Goal: Information Seeking & Learning: Learn about a topic

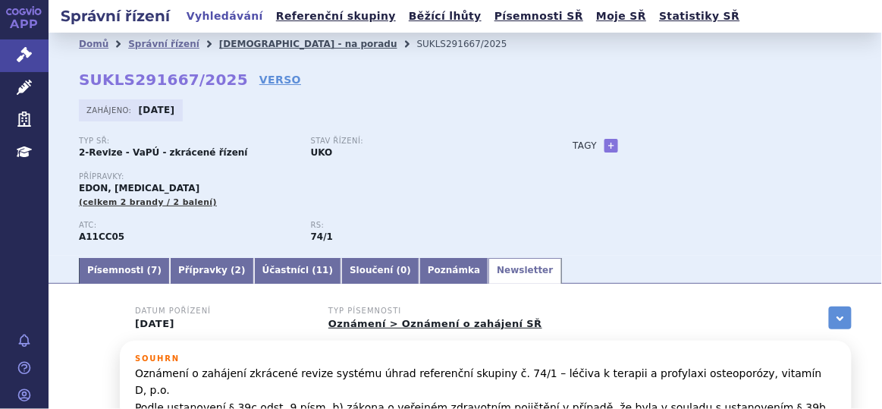
click at [236, 42] on link "[DEMOGRAPHIC_DATA] - na poradu" at bounding box center [308, 44] width 178 height 11
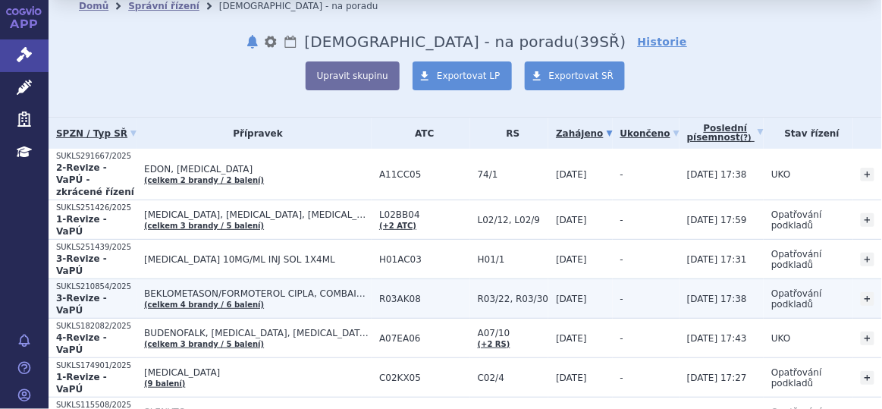
scroll to position [38, 0]
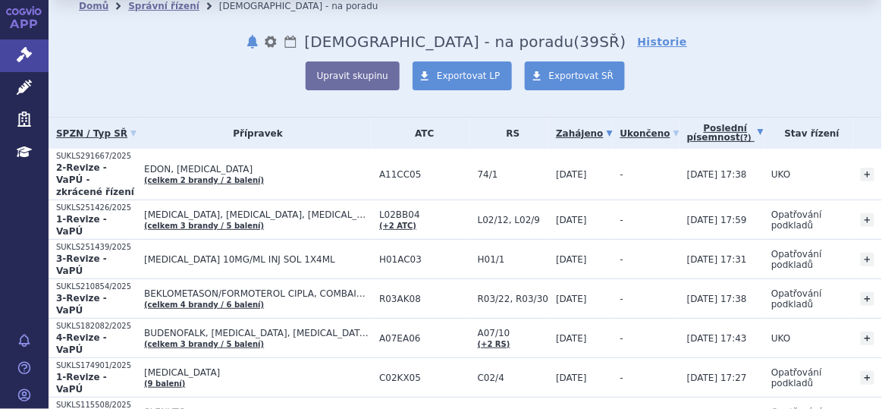
click at [687, 123] on link "Poslední písemnost (?)" at bounding box center [725, 133] width 77 height 31
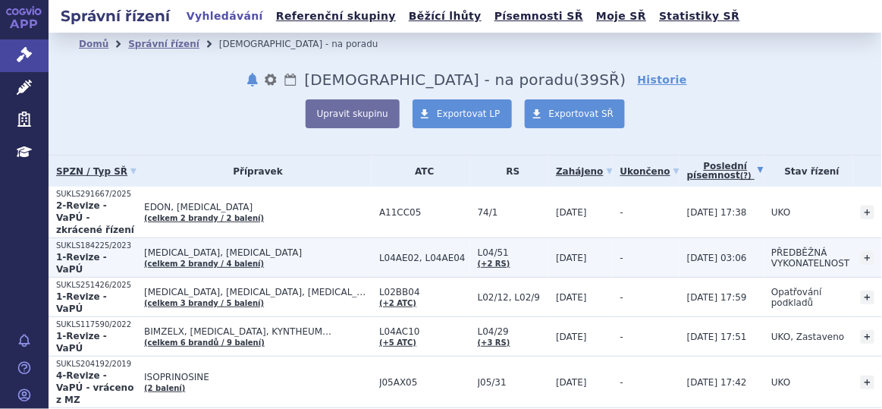
click at [255, 238] on td "PONVORY, ZEPOSIA (celkem 2 brandy / 4 balení)" at bounding box center [254, 257] width 235 height 39
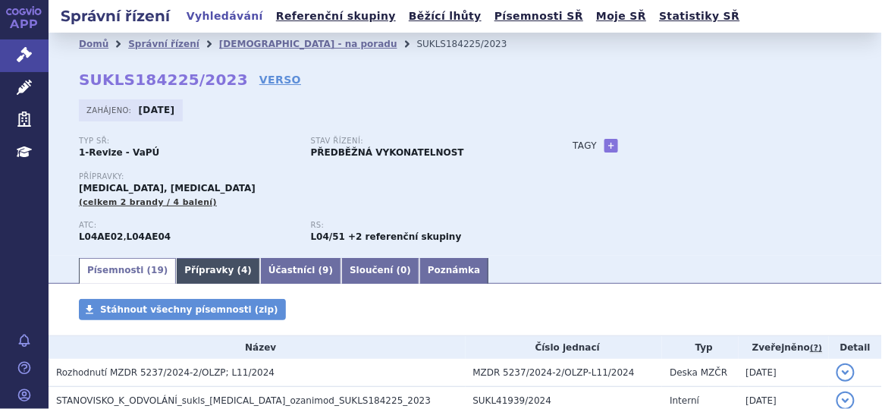
click at [183, 266] on link "Přípravky ( 4 )" at bounding box center [218, 271] width 84 height 26
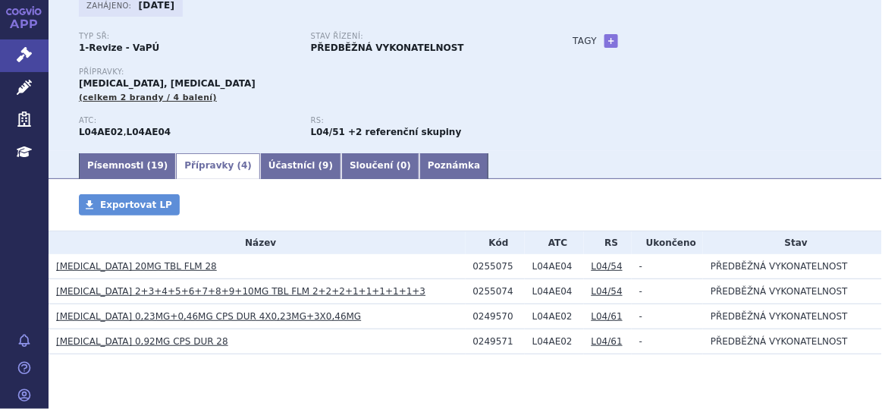
scroll to position [136, 0]
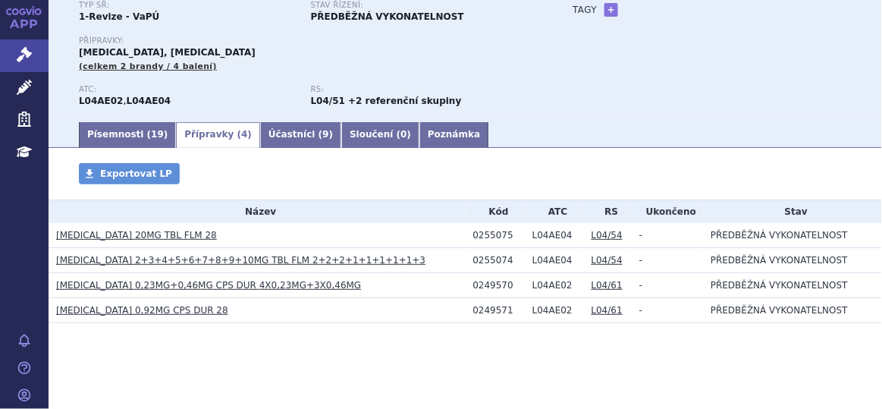
click at [124, 234] on link "[MEDICAL_DATA] 20MG TBL FLM 28" at bounding box center [136, 235] width 161 height 11
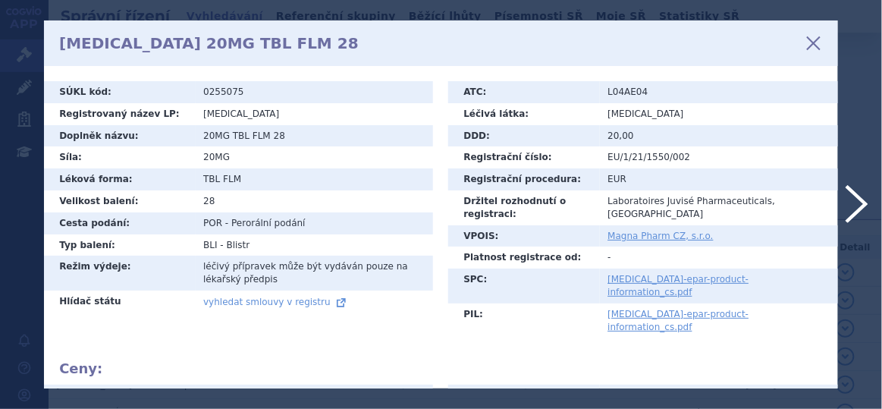
scroll to position [339, 0]
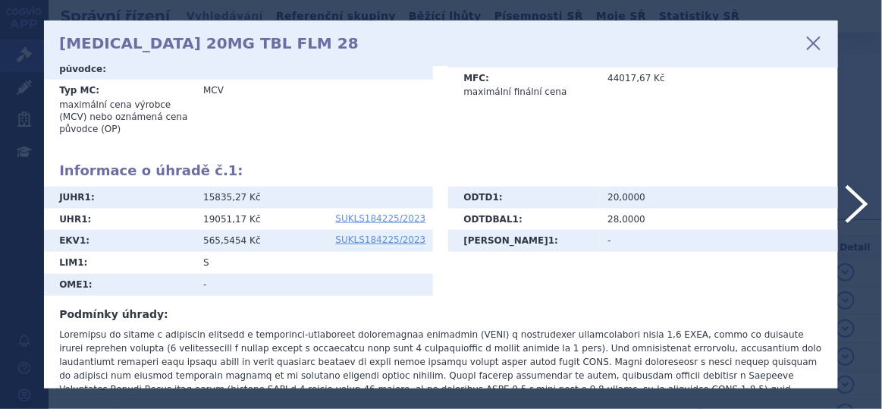
click at [810, 39] on icon at bounding box center [814, 43] width 26 height 26
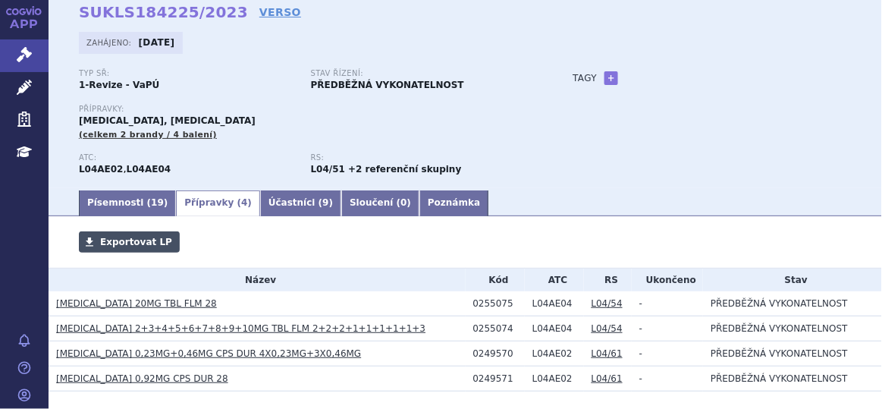
scroll to position [68, 0]
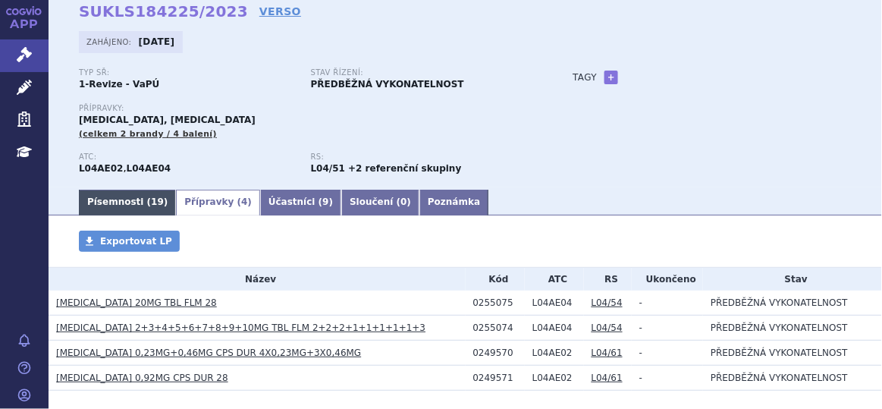
click at [108, 207] on link "Písemnosti ( 19 )" at bounding box center [127, 203] width 97 height 26
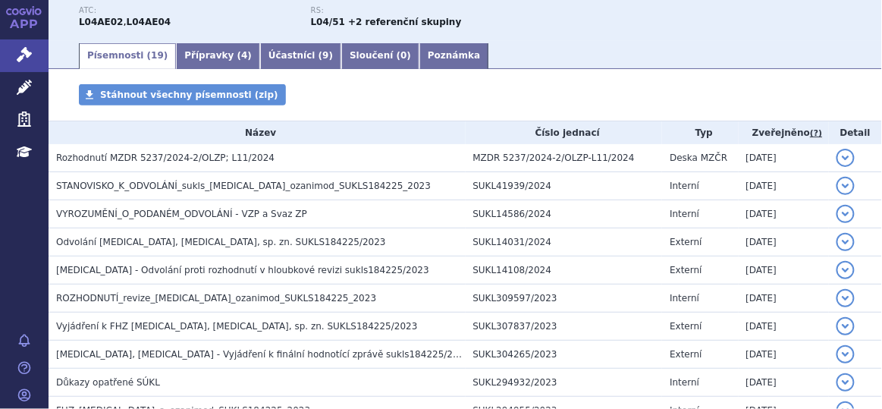
scroll to position [215, 0]
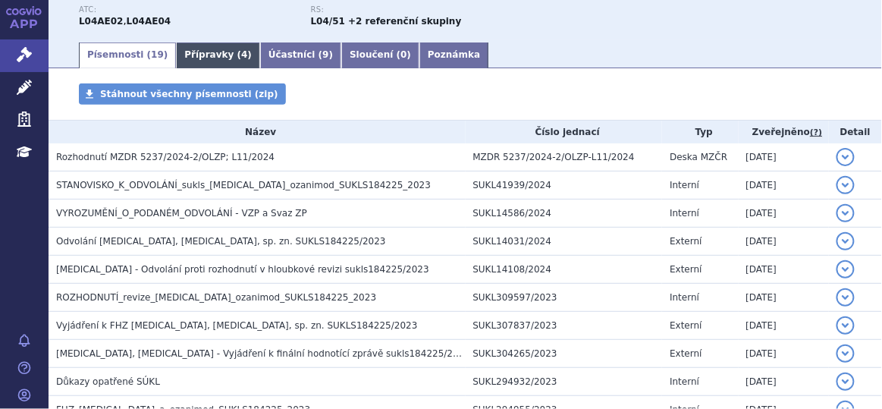
click at [196, 58] on link "Přípravky ( 4 )" at bounding box center [218, 55] width 84 height 26
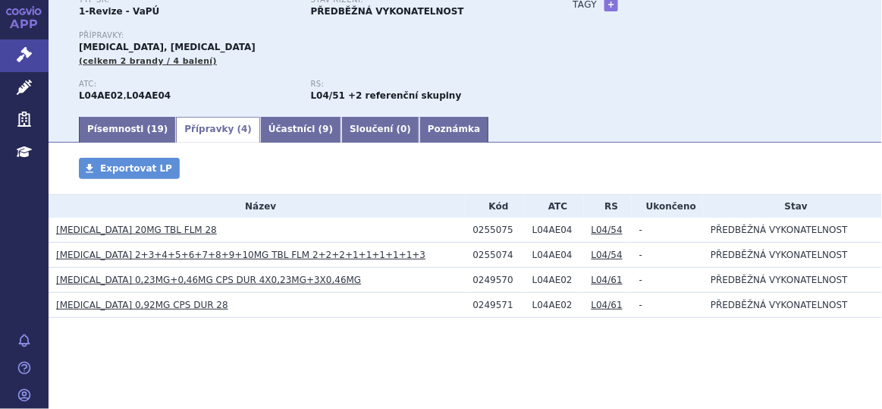
click at [124, 231] on link "PONVORY 20MG TBL FLM 28" at bounding box center [136, 230] width 161 height 11
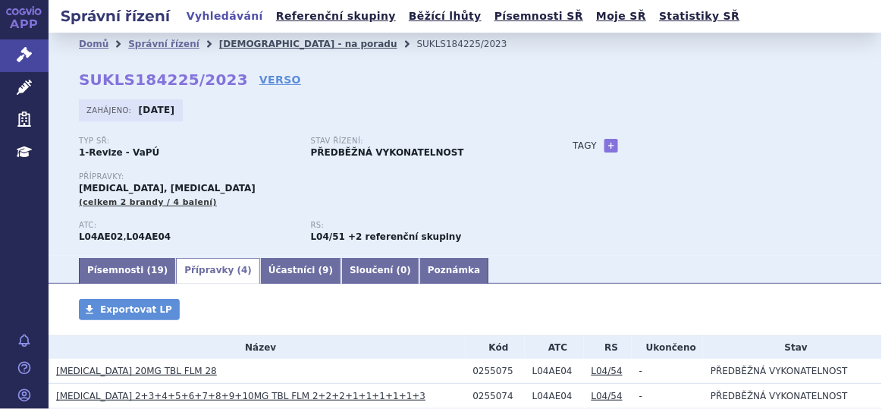
click at [227, 47] on link "[DEMOGRAPHIC_DATA] - na poradu" at bounding box center [308, 44] width 178 height 11
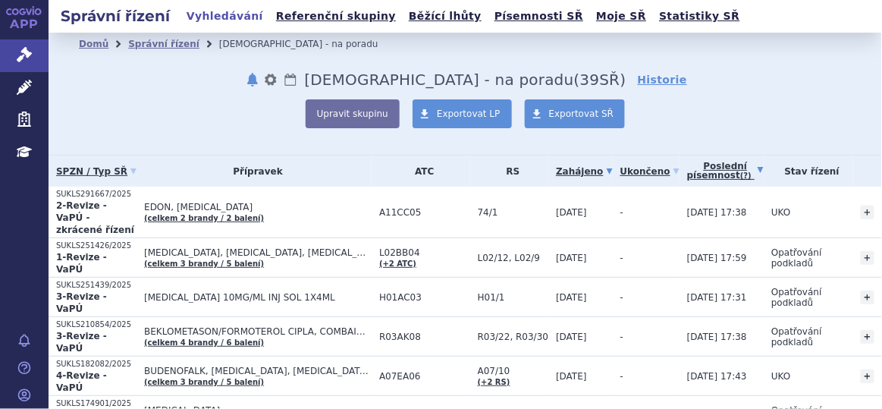
click at [687, 173] on link "Poslední písemnost (?)" at bounding box center [725, 171] width 77 height 31
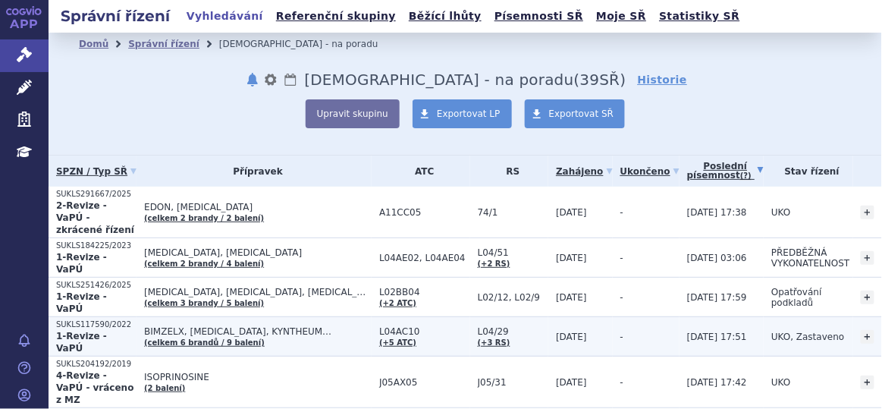
click at [290, 326] on span "BIMZELX, [MEDICAL_DATA], KYNTHEUM…" at bounding box center [258, 331] width 228 height 11
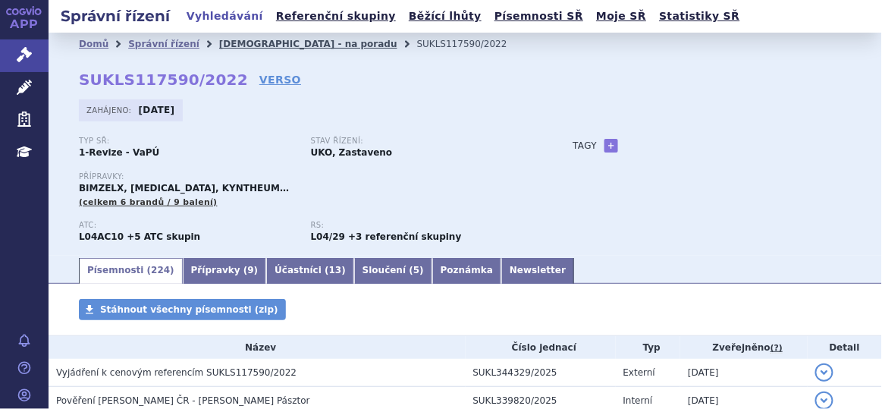
click at [247, 39] on link "Revize - na poradu" at bounding box center [308, 44] width 178 height 11
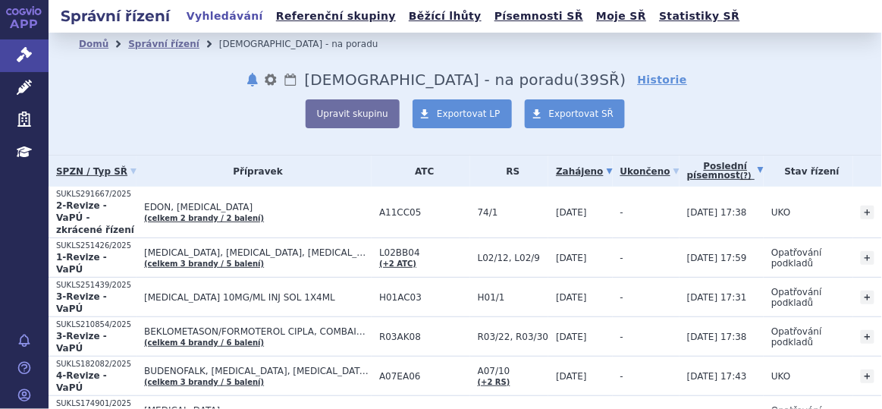
click at [687, 174] on link "Poslední písemnost (?)" at bounding box center [725, 171] width 77 height 31
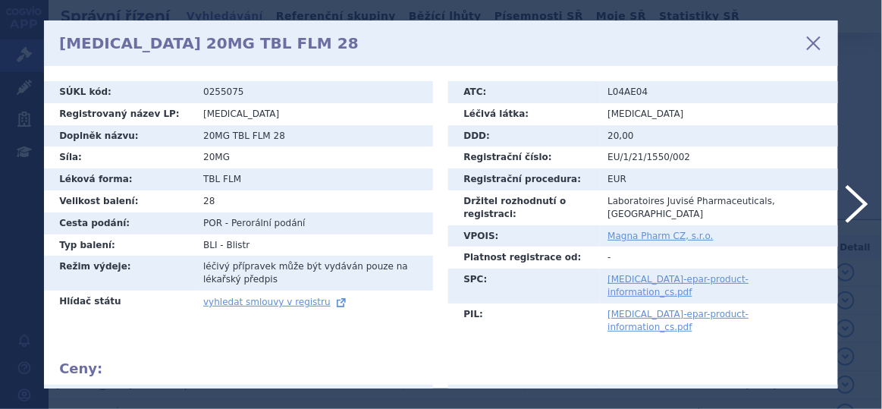
scroll to position [313, 0]
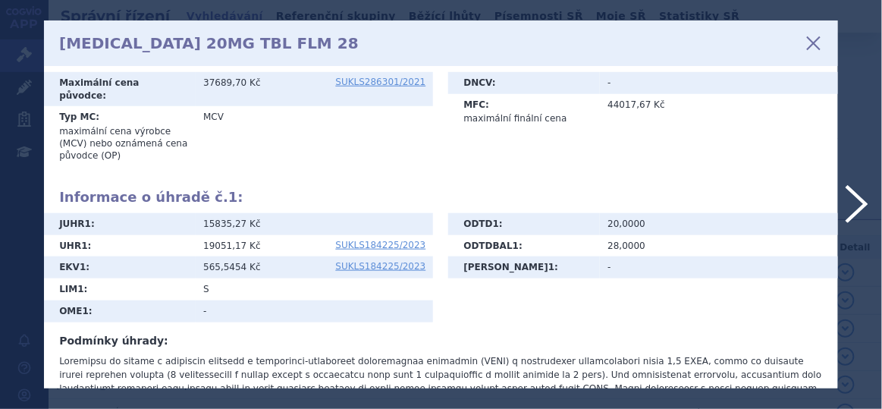
click at [814, 39] on icon at bounding box center [814, 43] width 26 height 26
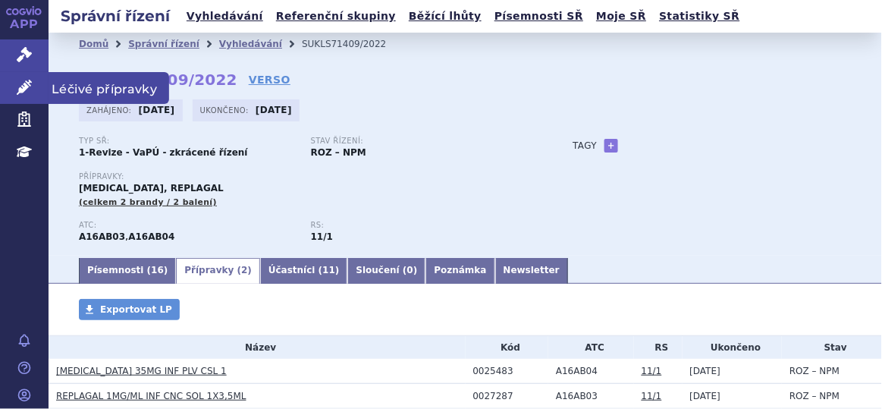
click at [30, 84] on icon at bounding box center [24, 87] width 15 height 15
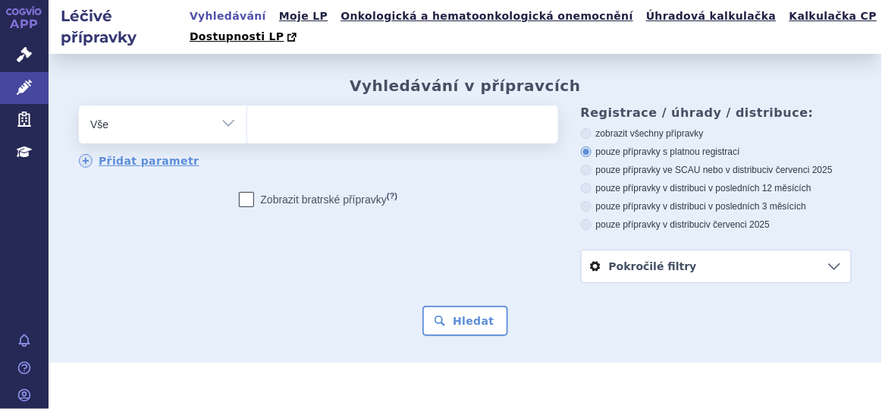
click at [322, 121] on ul at bounding box center [400, 121] width 307 height 32
click at [247, 121] on select at bounding box center [247, 124] width 1 height 38
click at [322, 121] on ul at bounding box center [400, 121] width 307 height 32
click at [247, 121] on select at bounding box center [247, 124] width 1 height 38
paste input "0277837"
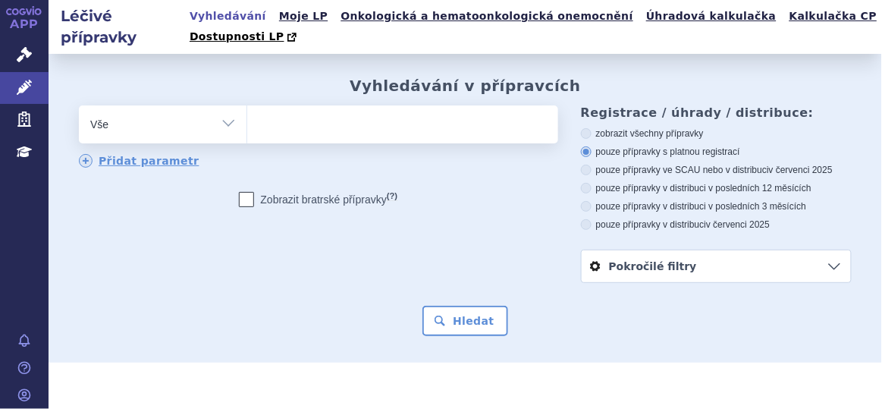
type input "0277837"
select select "0277837"
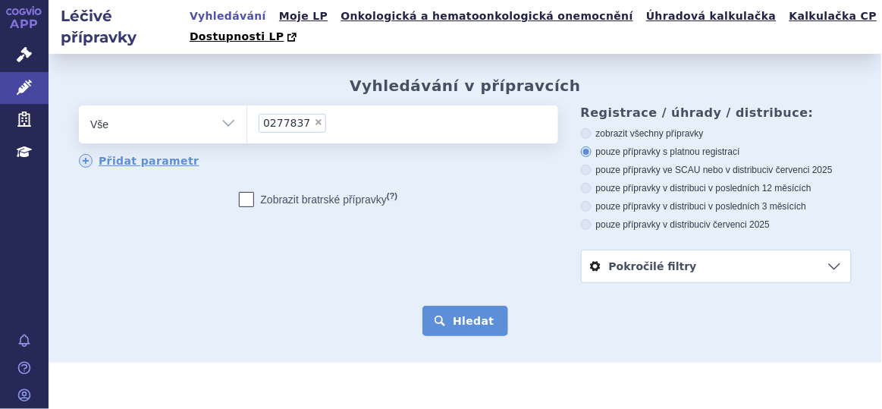
click at [446, 324] on button "Hledat" at bounding box center [466, 321] width 86 height 30
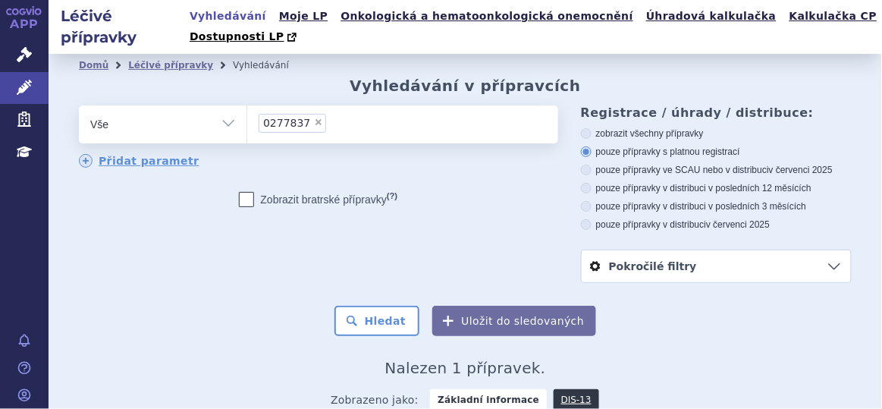
scroll to position [183, 0]
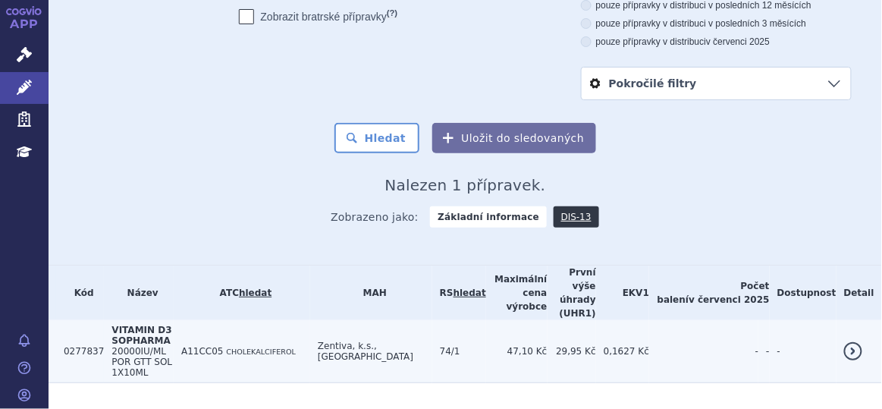
click at [310, 338] on td "A11CC05 CHOLEKALCIFEROL" at bounding box center [242, 351] width 137 height 63
click at [226, 335] on td "A11CC05 CHOLEKALCIFEROL" at bounding box center [242, 351] width 137 height 63
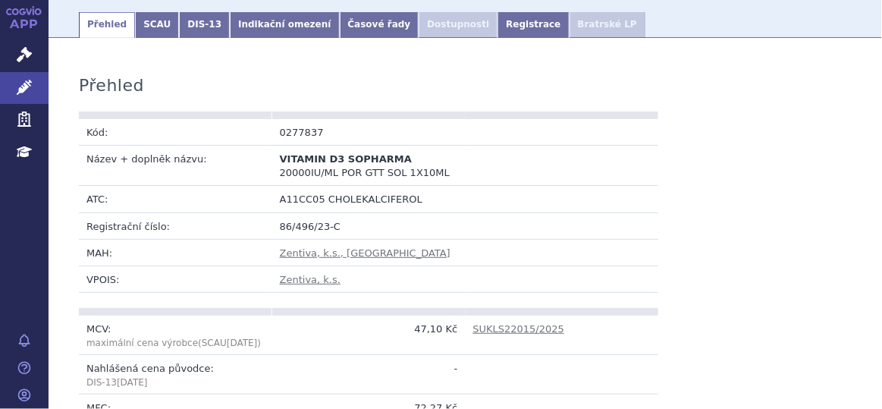
scroll to position [183, 0]
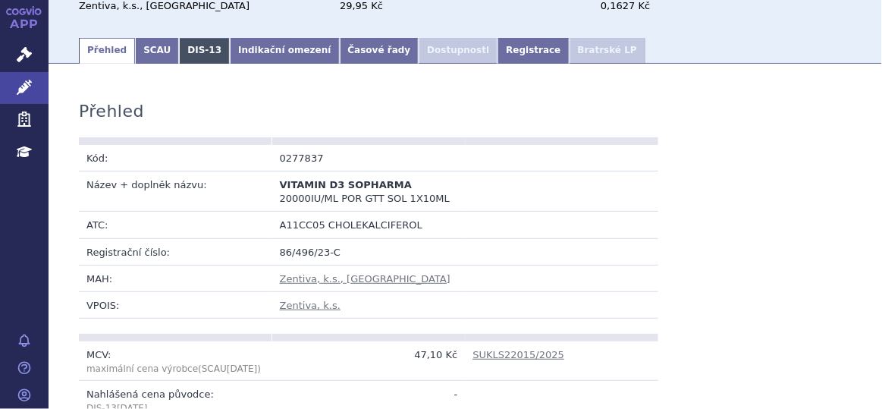
click at [200, 59] on link "DIS-13" at bounding box center [204, 51] width 51 height 26
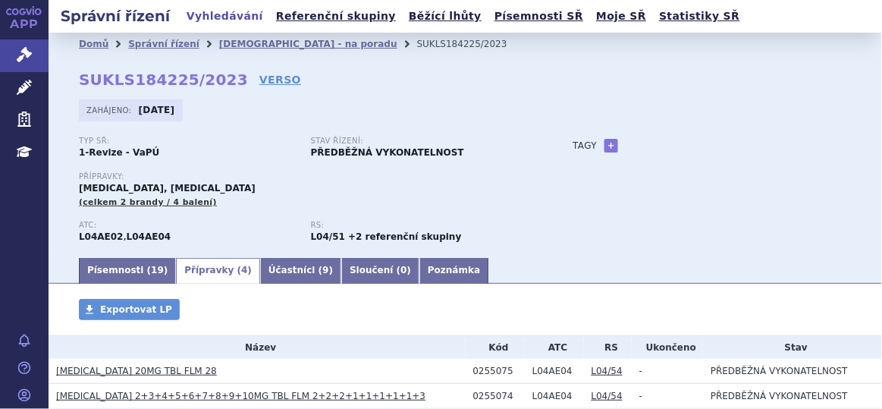
scroll to position [134, 0]
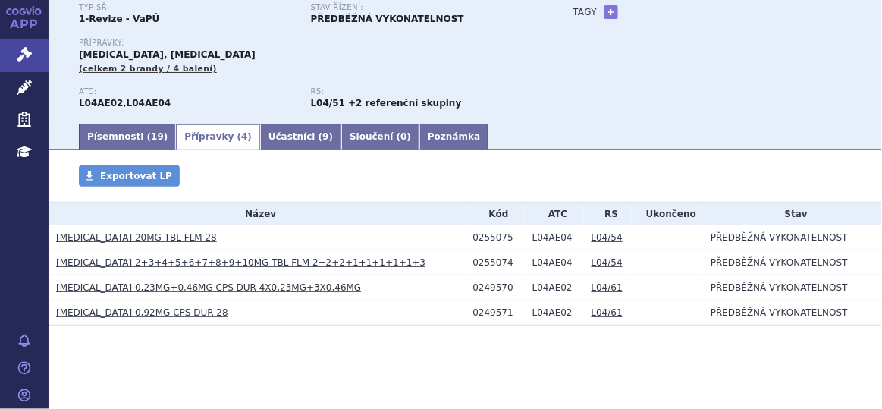
click at [124, 144] on link "Písemnosti ( 19 )" at bounding box center [127, 137] width 97 height 26
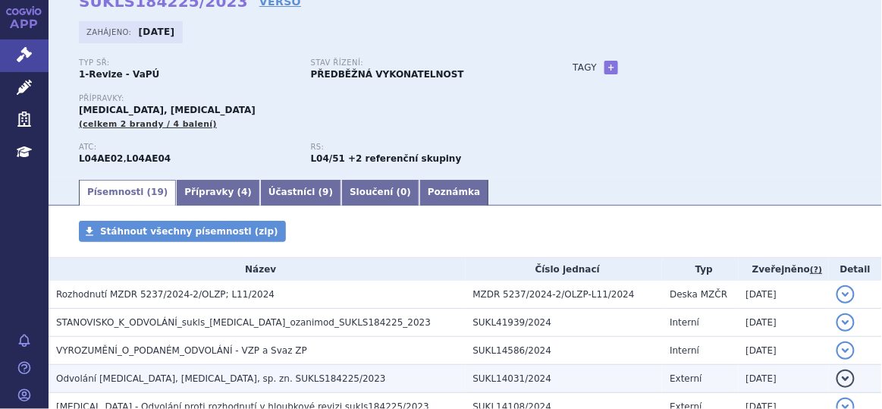
scroll to position [80, 0]
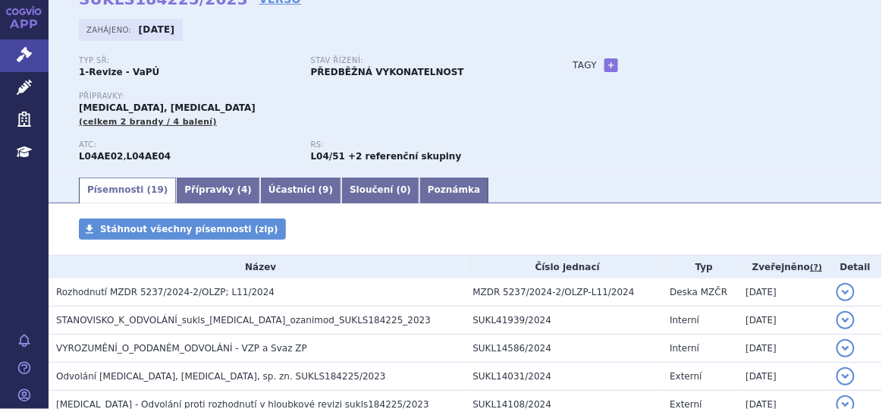
click at [579, 121] on div "Typ SŘ: 1-Revize - VaPÚ Stav řízení: PŘEDBĚŽNÁ VYKONATELNOST Přípravky: PONVORY…" at bounding box center [465, 115] width 773 height 119
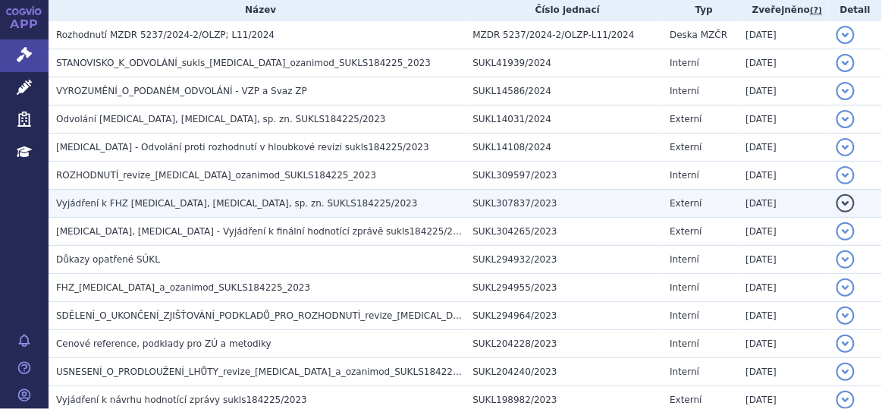
scroll to position [338, 0]
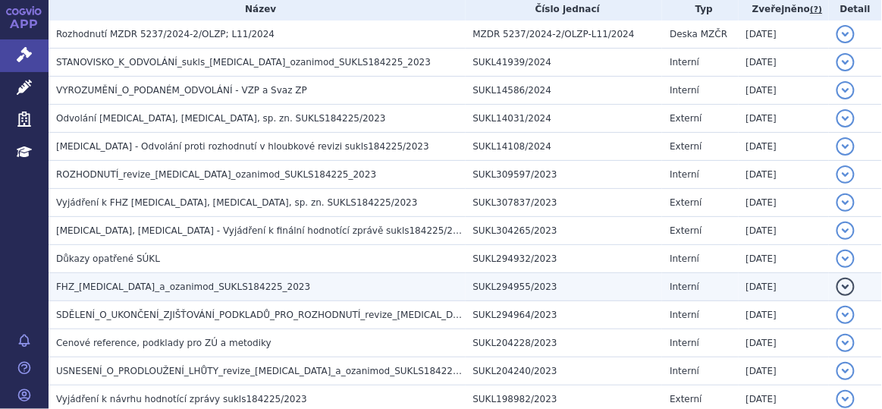
click at [169, 286] on span "FHZ_ponesimod_a_ozanimod_SUKLS184225_2023" at bounding box center [183, 286] width 254 height 11
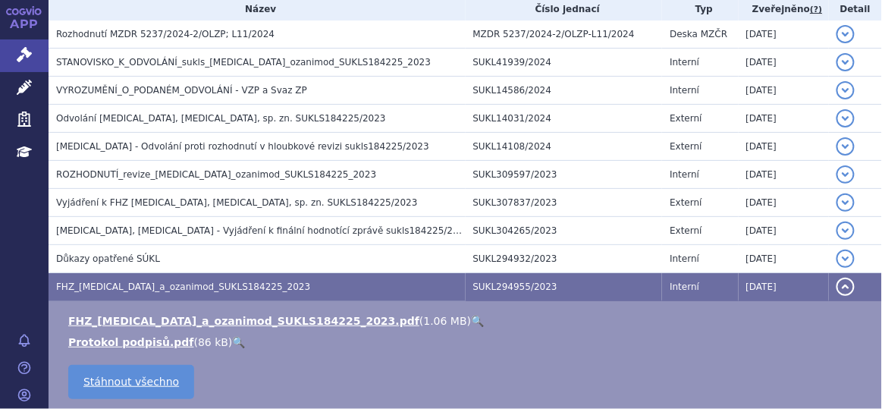
click at [471, 316] on link "🔍" at bounding box center [477, 321] width 13 height 12
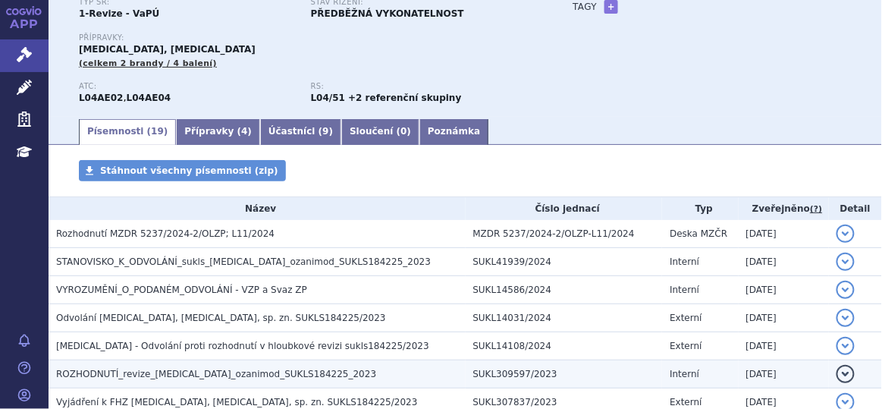
scroll to position [137, 0]
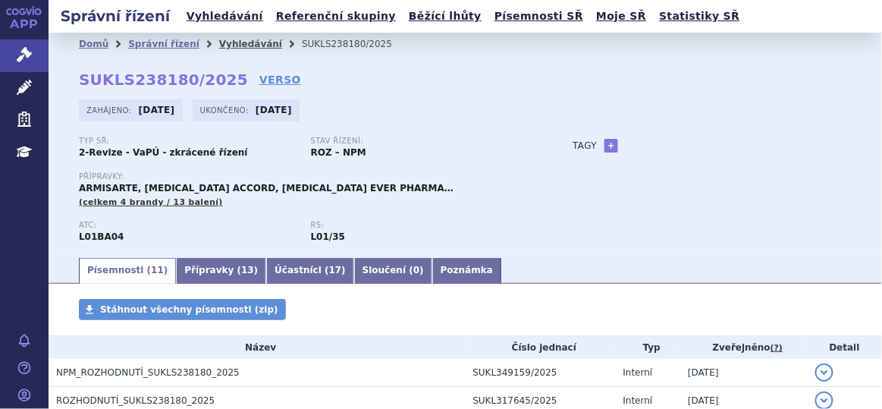
click at [223, 42] on link "Vyhledávání" at bounding box center [250, 44] width 63 height 11
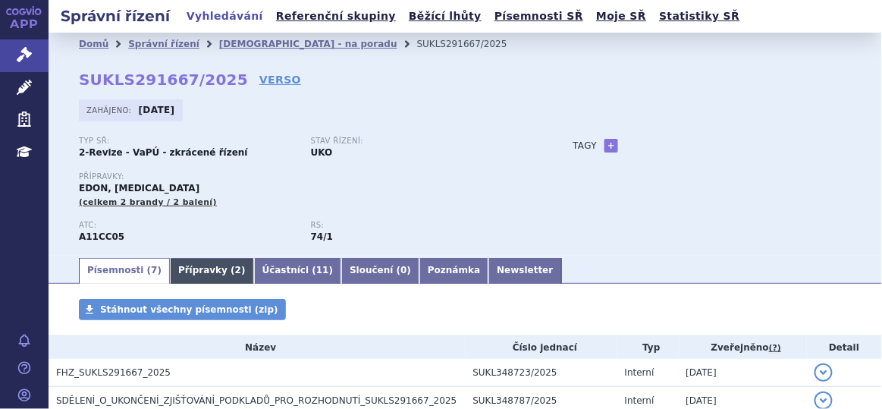
click at [181, 275] on link "Přípravky ( 2 )" at bounding box center [212, 271] width 84 height 26
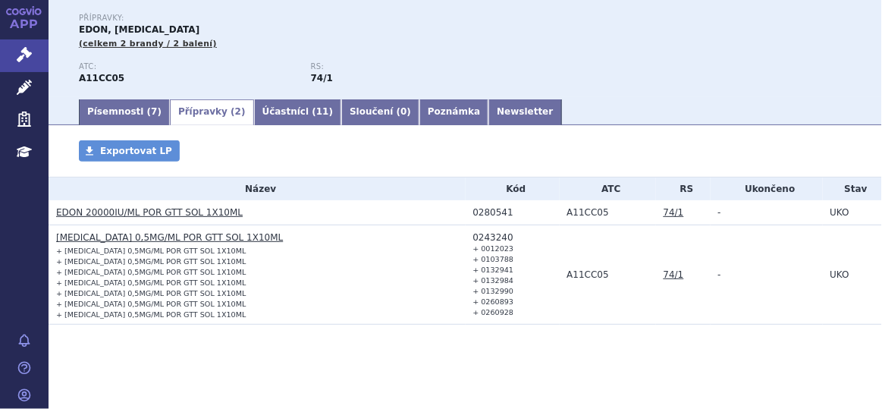
scroll to position [166, 0]
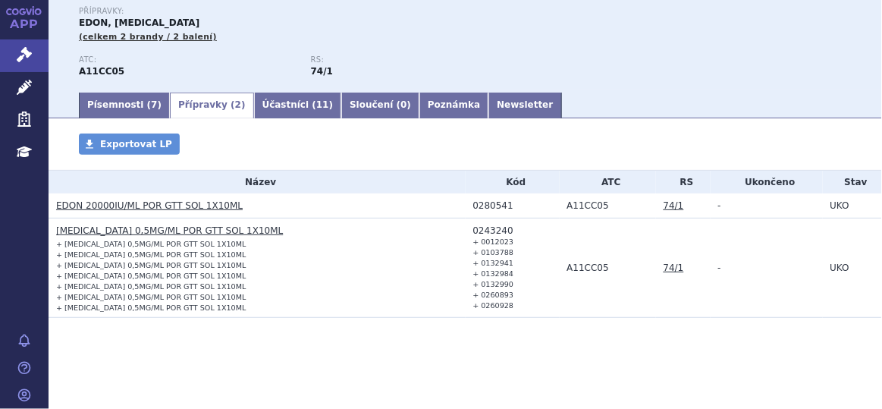
click at [181, 205] on link "EDON 20000IU/ML POR GTT SOL 1X10ML" at bounding box center [149, 205] width 187 height 11
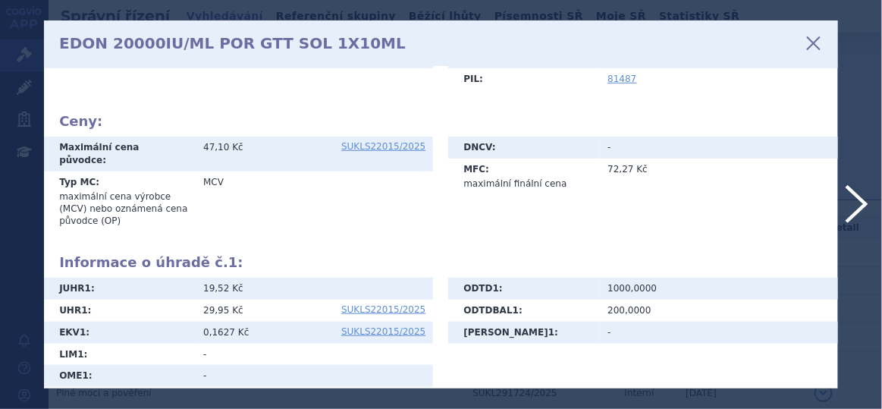
scroll to position [222, 0]
click at [814, 41] on icon at bounding box center [814, 43] width 26 height 26
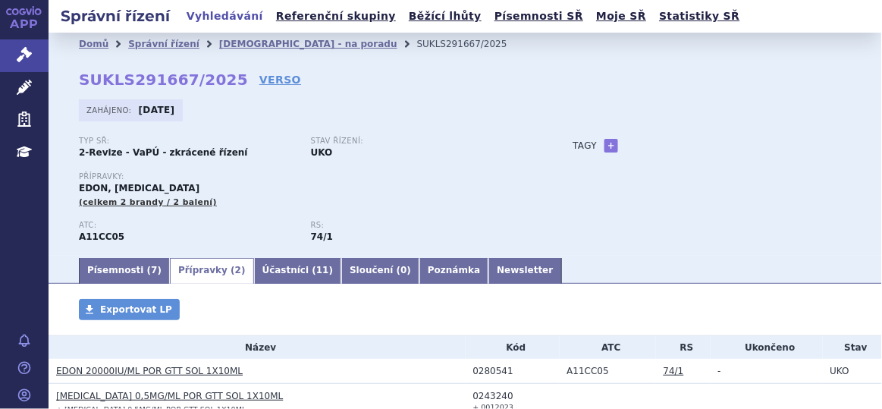
scroll to position [92, 0]
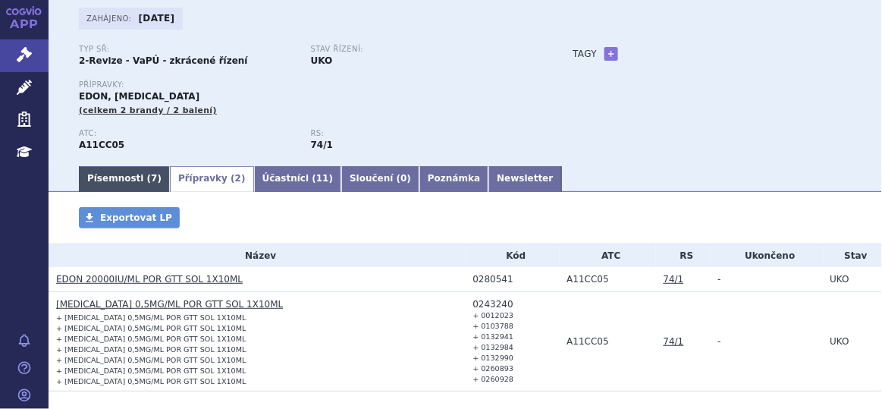
click at [112, 178] on link "Písemnosti ( 7 )" at bounding box center [124, 179] width 91 height 26
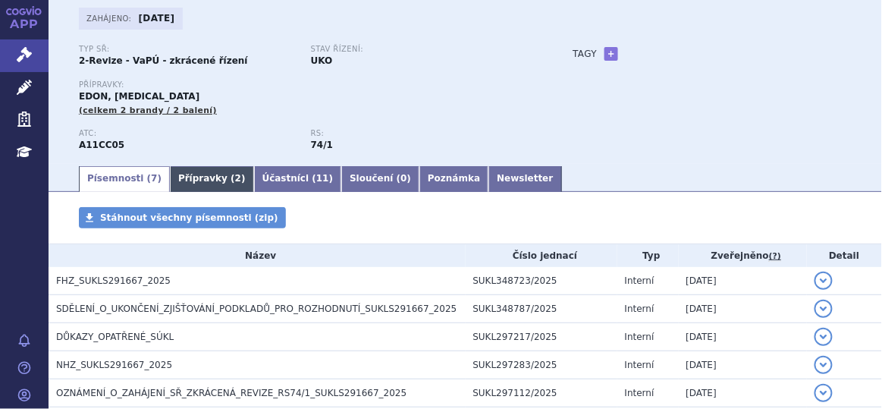
click at [187, 187] on link "Přípravky ( 2 )" at bounding box center [212, 179] width 84 height 26
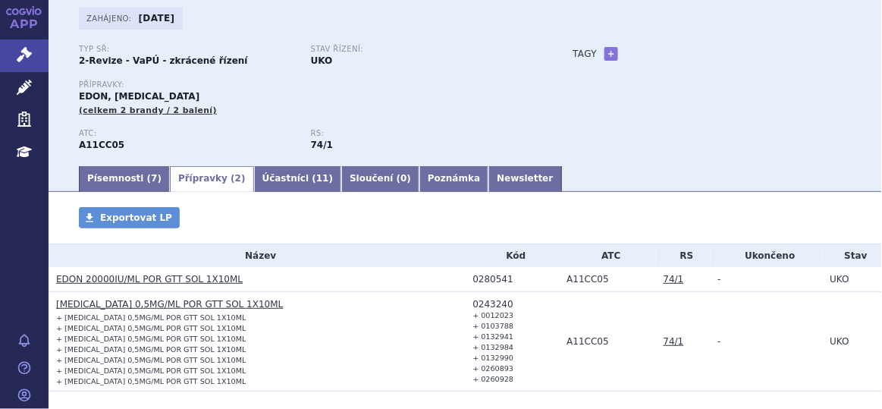
click at [140, 303] on link "[MEDICAL_DATA] 0,5MG/ML POR GTT SOL 1X10ML" at bounding box center [169, 304] width 227 height 11
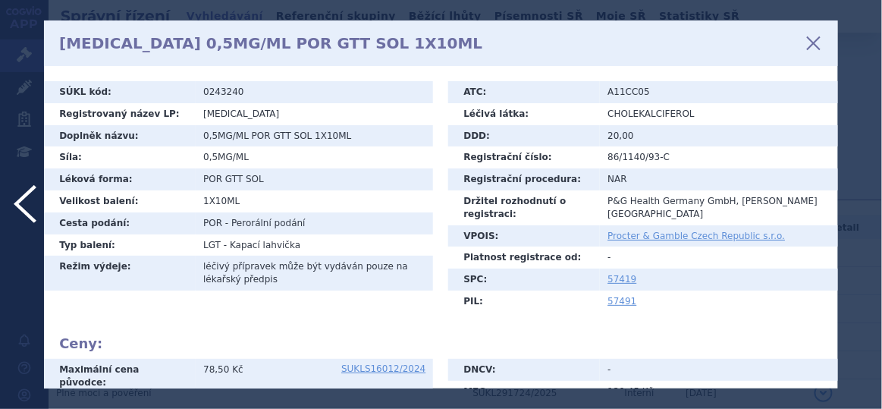
click at [818, 45] on icon at bounding box center [814, 43] width 26 height 26
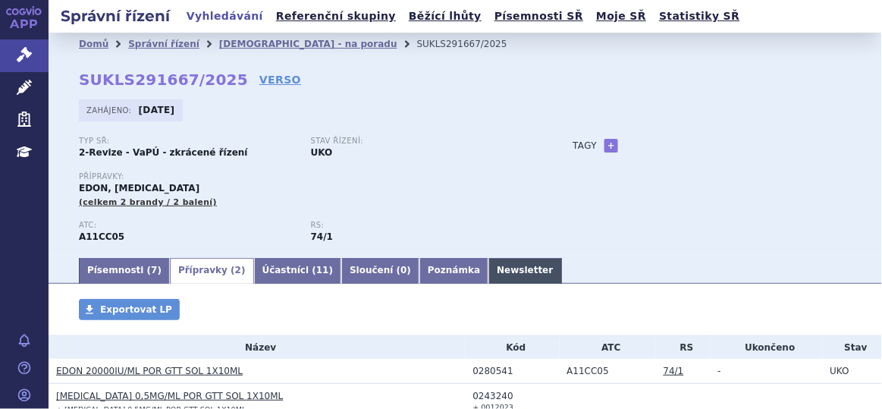
click at [489, 266] on link "Newsletter" at bounding box center [525, 271] width 73 height 26
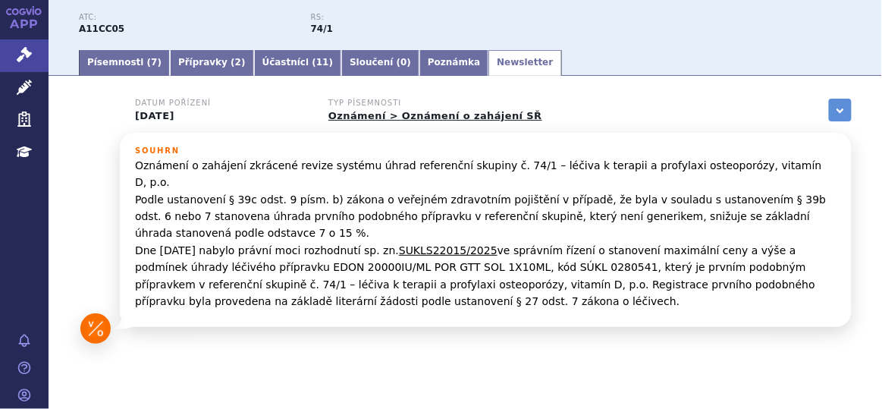
scroll to position [208, 0]
click at [400, 244] on link "SUKLS22015/2025" at bounding box center [448, 250] width 99 height 12
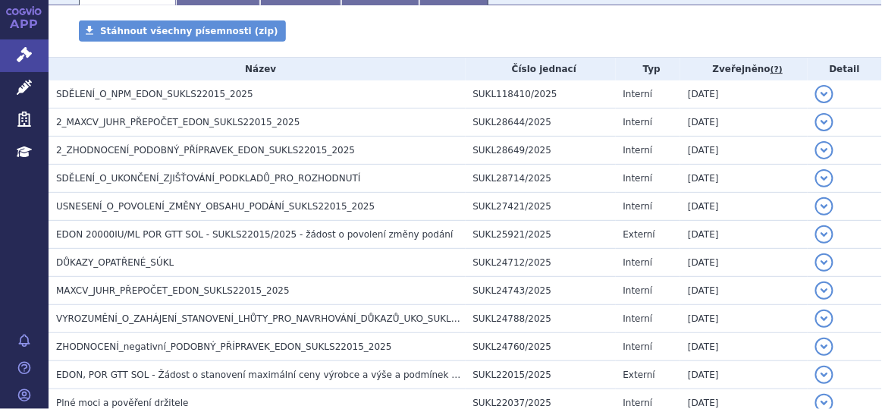
scroll to position [241, 0]
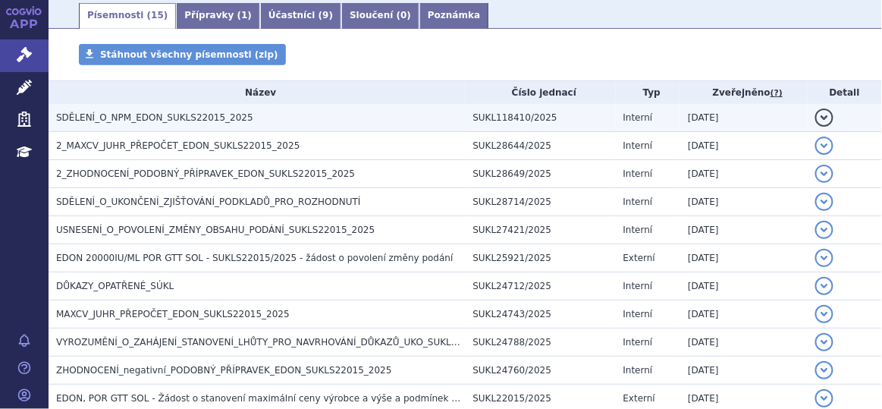
click at [362, 123] on h3 "SDĚLENÍ_O_NPM_EDON_SUKLS22015_2025" at bounding box center [261, 117] width 410 height 15
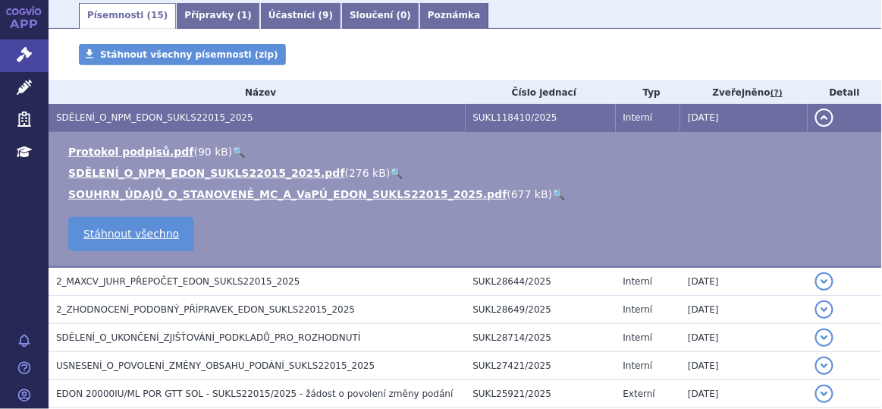
click at [391, 174] on link "🔍" at bounding box center [397, 173] width 13 height 12
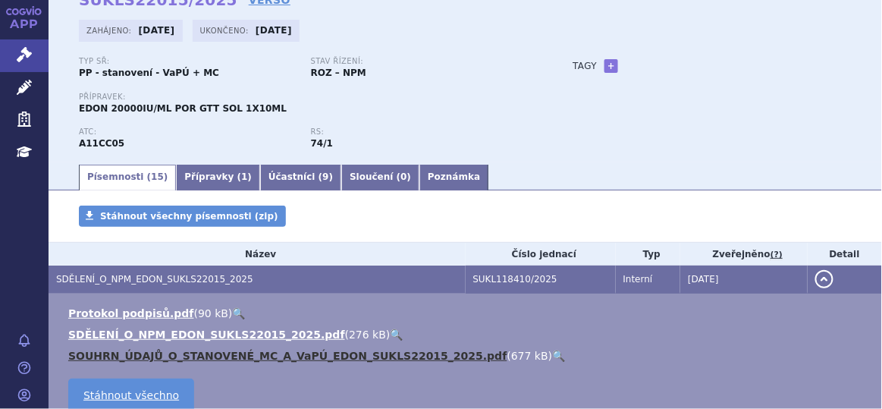
scroll to position [83, 0]
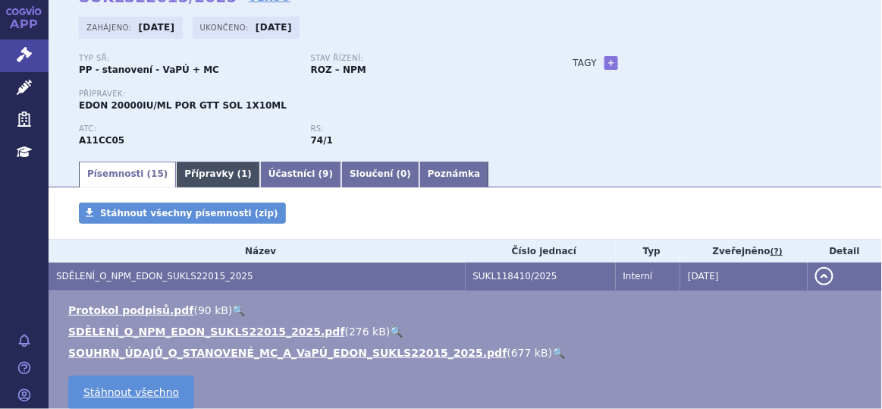
click at [187, 184] on link "Přípravky ( 1 )" at bounding box center [218, 175] width 84 height 26
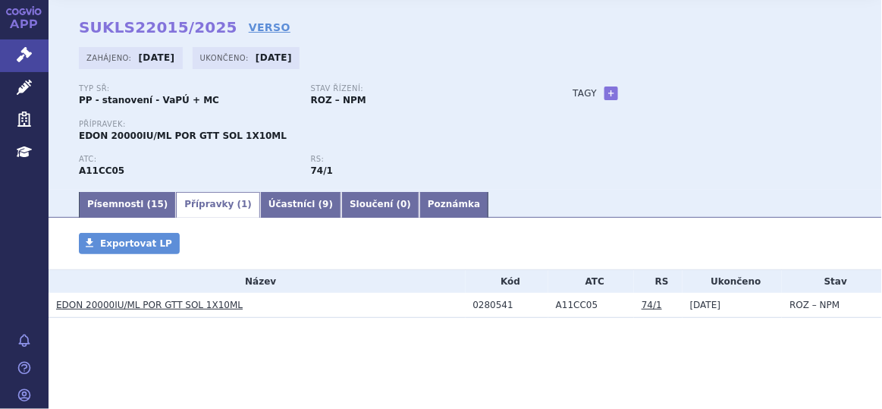
click at [171, 309] on link "EDON 20000IU/ML POR GTT SOL 1X10ML" at bounding box center [149, 305] width 187 height 11
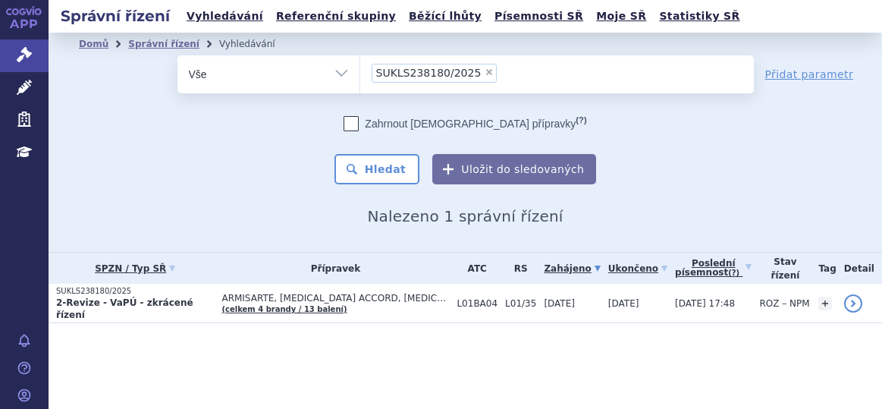
click at [485, 70] on span "×" at bounding box center [489, 72] width 9 height 9
click at [360, 70] on select "SUKLS238180/2025" at bounding box center [360, 74] width 1 height 38
select select
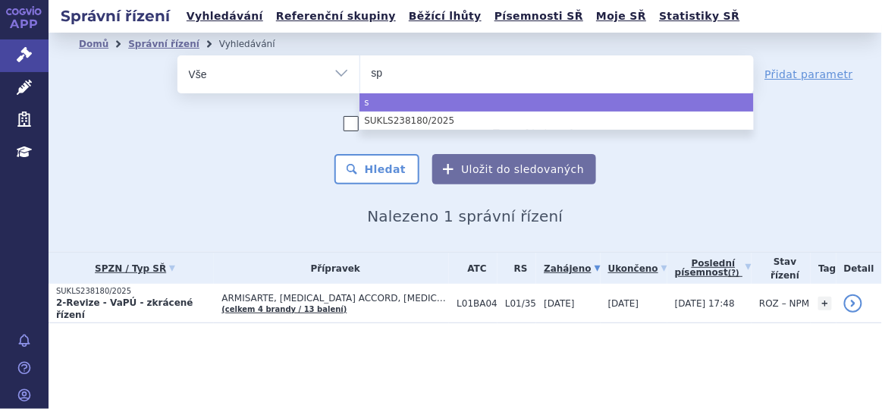
type input "spr"
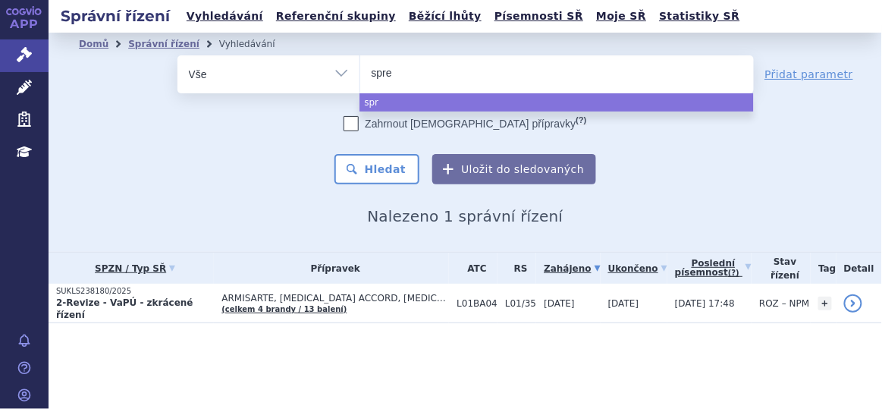
type input "sprem"
type input "spremi"
type input "spremilas"
type input "spremilast"
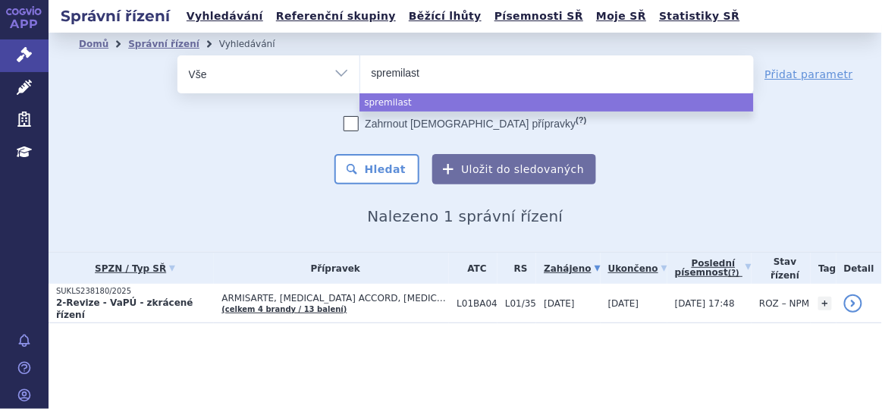
type input "spremilast a"
type input "spremilast"
type input "sprem"
type input "s"
type input "ap"
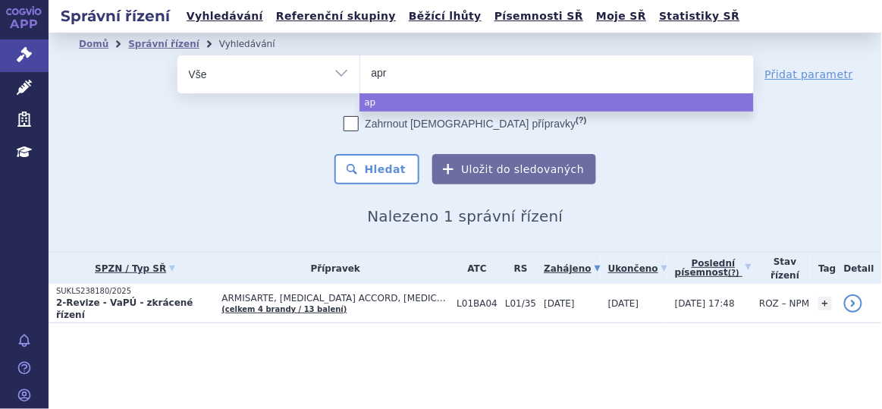
type input "apre"
type input "aprem"
type input "apremila"
type input "apremilas"
type input "apremilast"
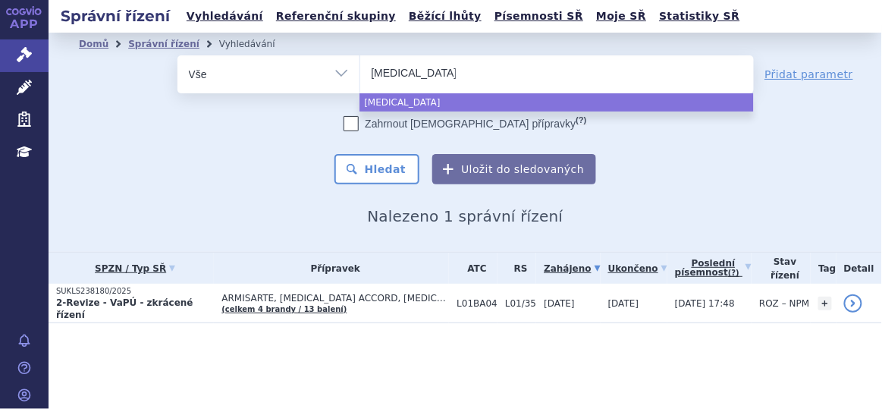
type input "apremilast"
type input "apremilast a"
type input "apremilast acc"
type input "apremilast acco"
type input "apremilast accord"
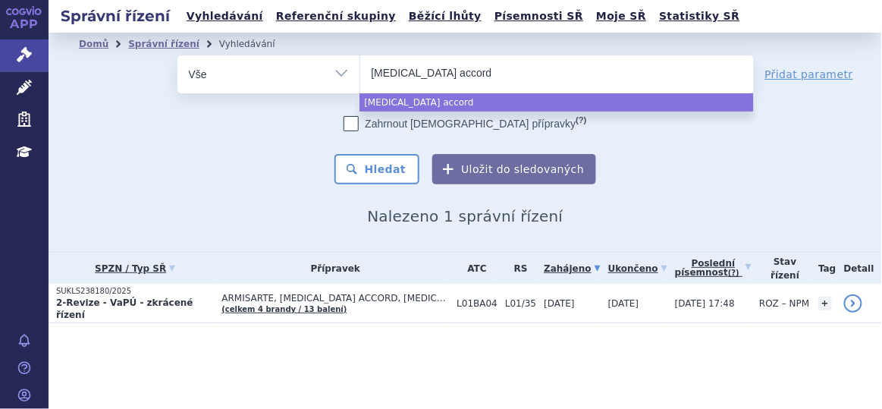
select select "apremilast accord"
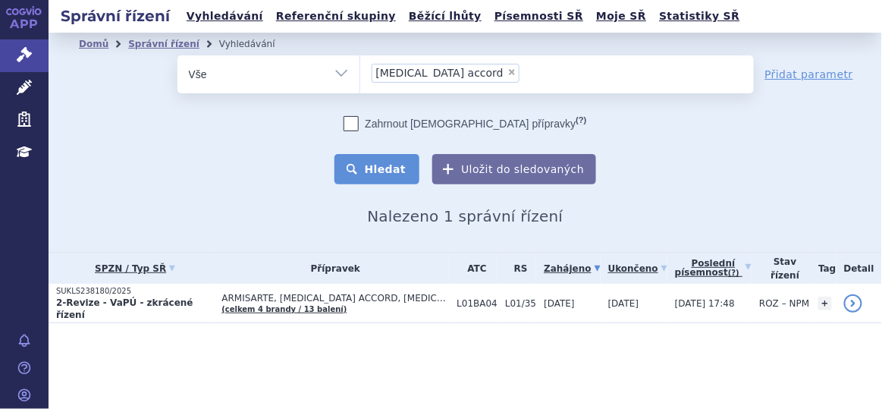
click at [401, 168] on button "Hledat" at bounding box center [378, 169] width 86 height 30
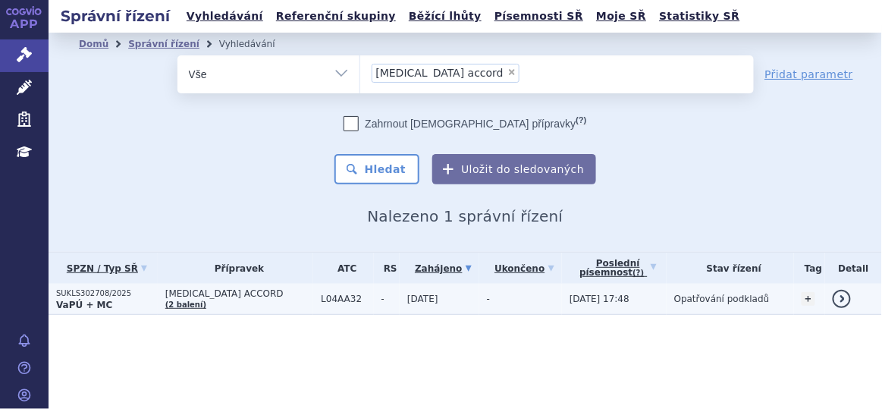
click at [350, 301] on span "L04AA32" at bounding box center [347, 299] width 52 height 11
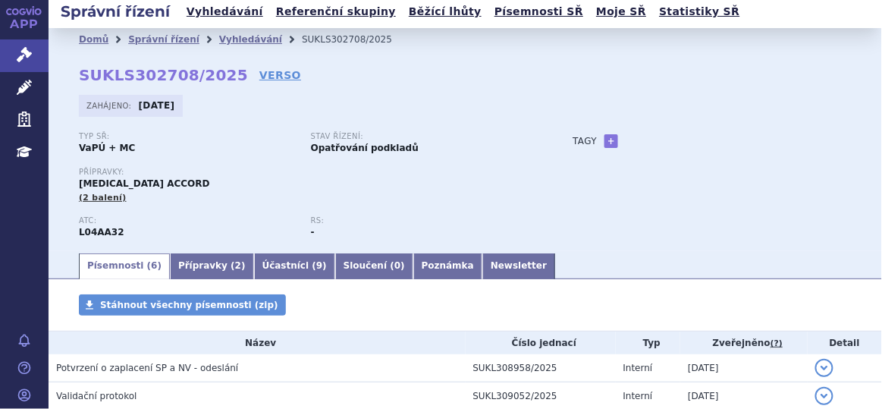
scroll to position [4, 0]
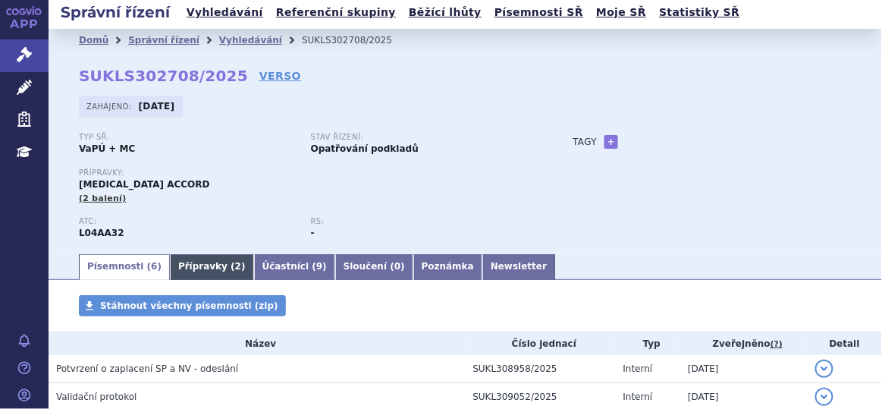
click at [194, 266] on link "Přípravky ( 2 )" at bounding box center [212, 267] width 84 height 26
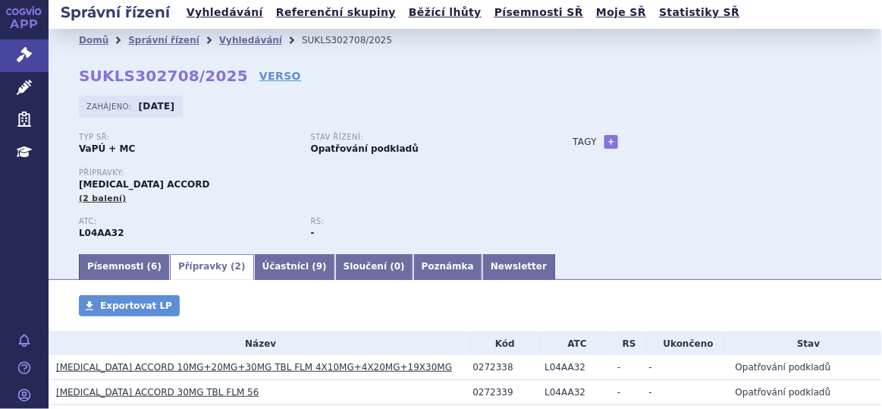
click at [159, 370] on link "[MEDICAL_DATA] ACCORD 10MG+20MG+30MG TBL FLM 4X10MG+4X20MG+19X30MG" at bounding box center [254, 367] width 396 height 11
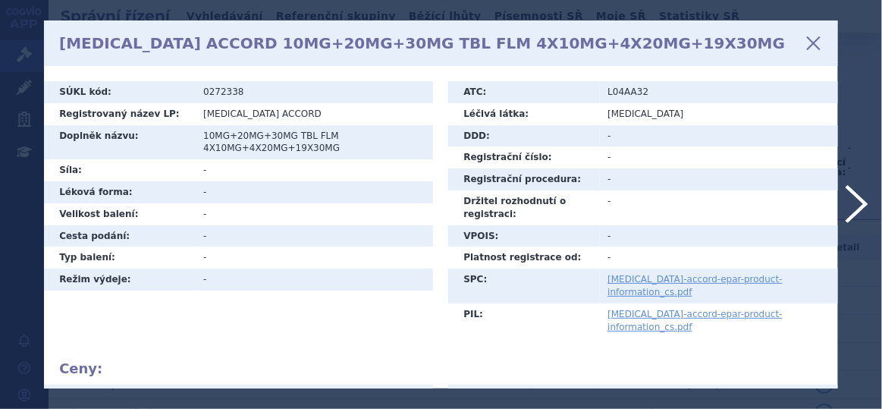
scroll to position [66, 0]
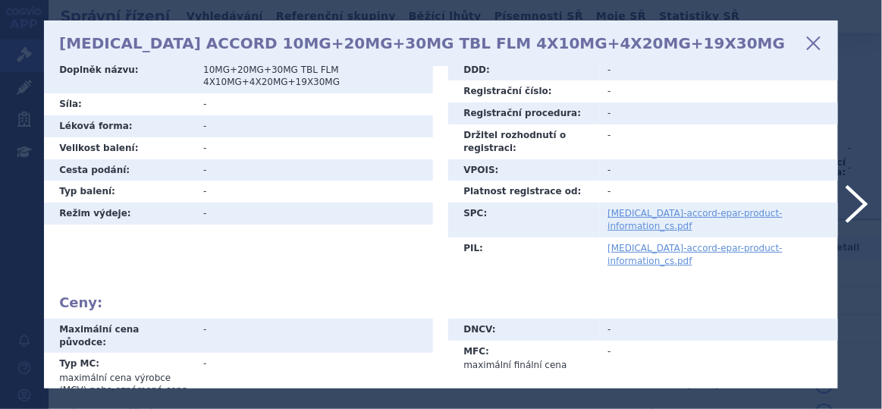
click at [816, 39] on icon at bounding box center [814, 43] width 26 height 26
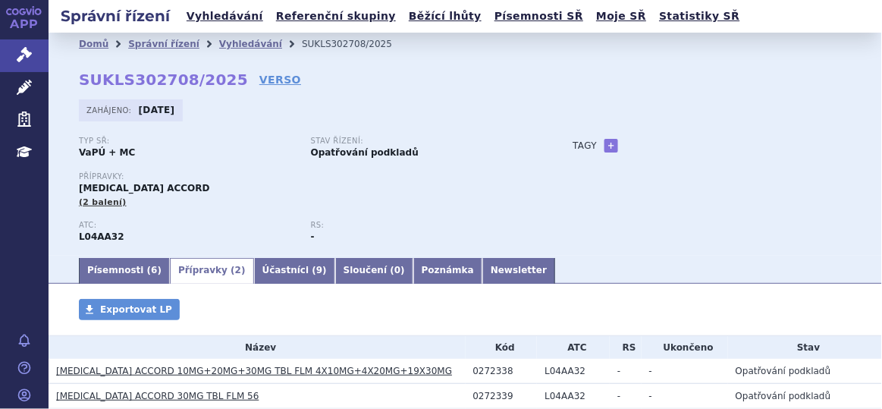
scroll to position [93, 0]
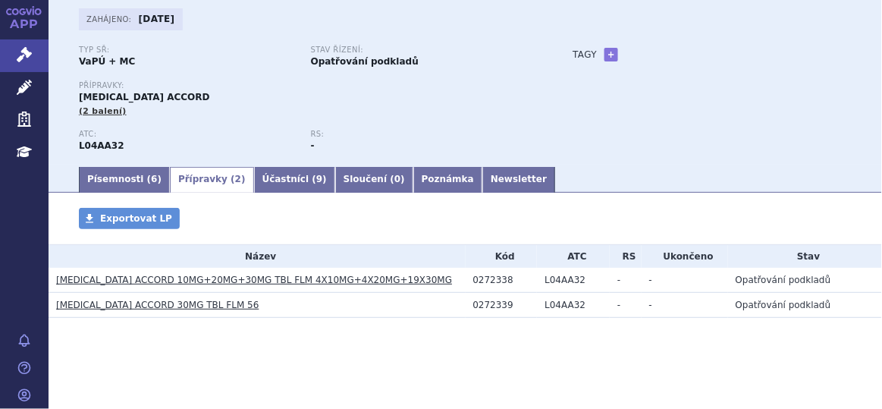
click at [172, 305] on link "[MEDICAL_DATA] ACCORD 30MG TBL FLM 56" at bounding box center [157, 305] width 203 height 11
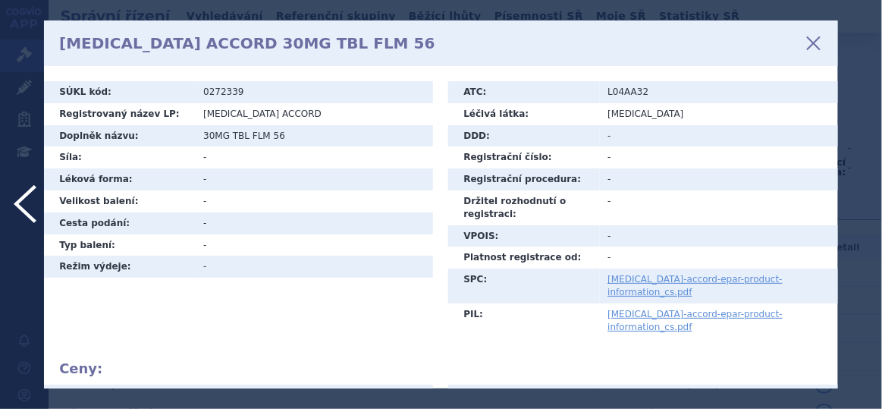
scroll to position [66, 0]
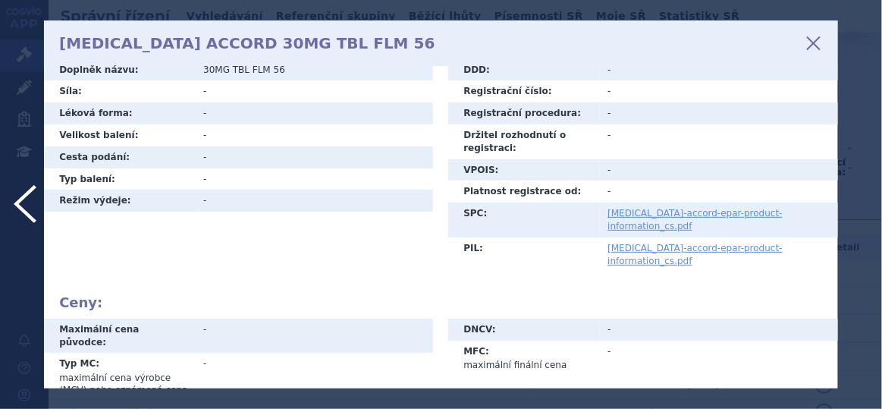
click at [816, 36] on icon at bounding box center [814, 43] width 26 height 26
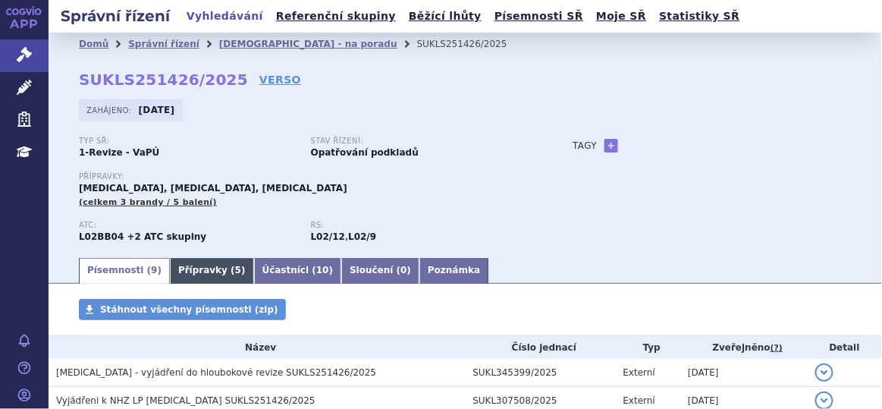
click at [235, 272] on span "5" at bounding box center [238, 270] width 6 height 11
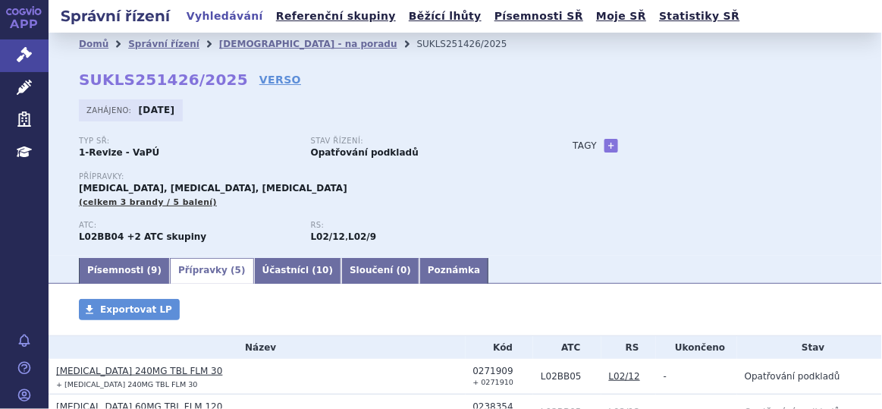
click at [154, 369] on link "[MEDICAL_DATA] 240MG TBL FLM 30" at bounding box center [139, 371] width 167 height 11
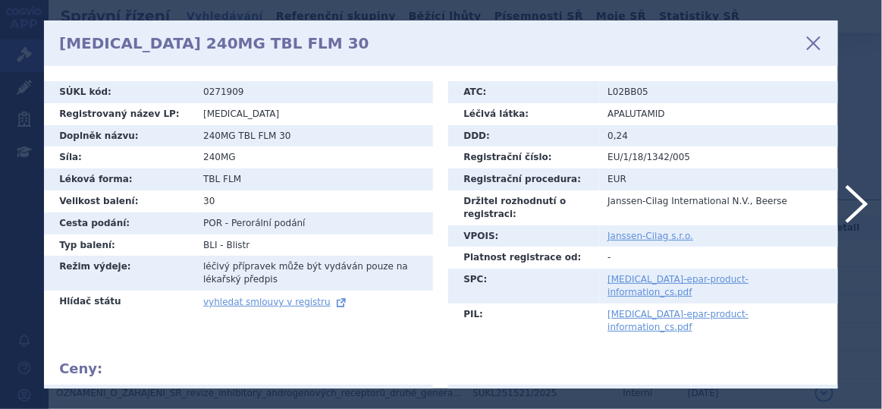
click at [817, 47] on icon at bounding box center [814, 43] width 26 height 26
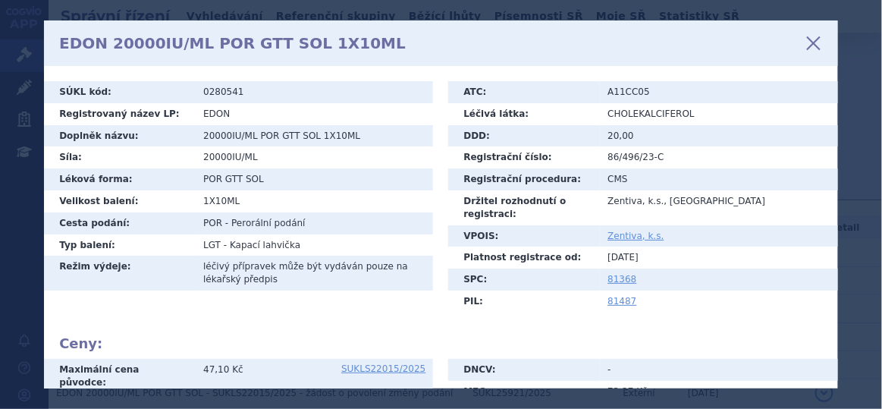
click at [811, 46] on icon at bounding box center [814, 43] width 26 height 26
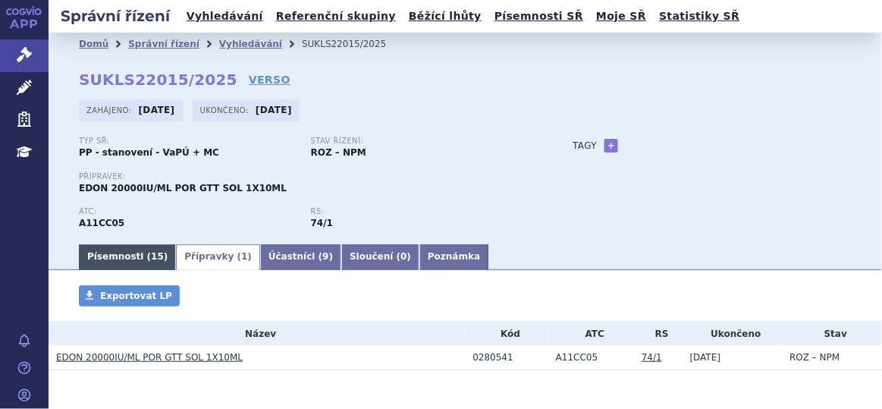
click at [127, 262] on link "Písemnosti ( 15 )" at bounding box center [127, 257] width 97 height 26
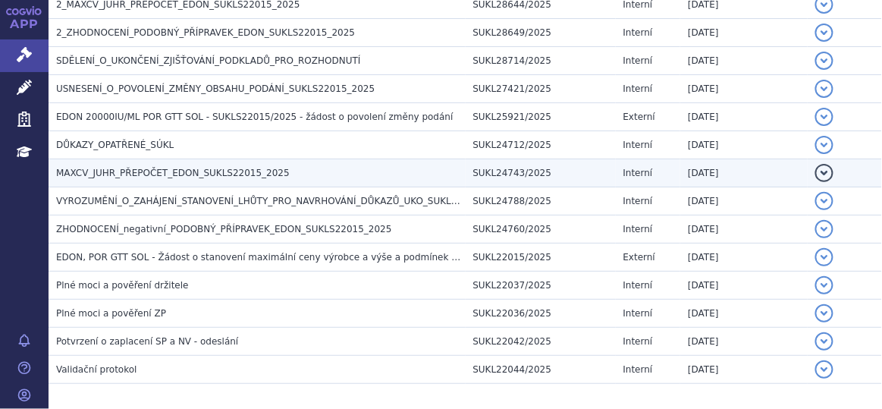
scroll to position [445, 0]
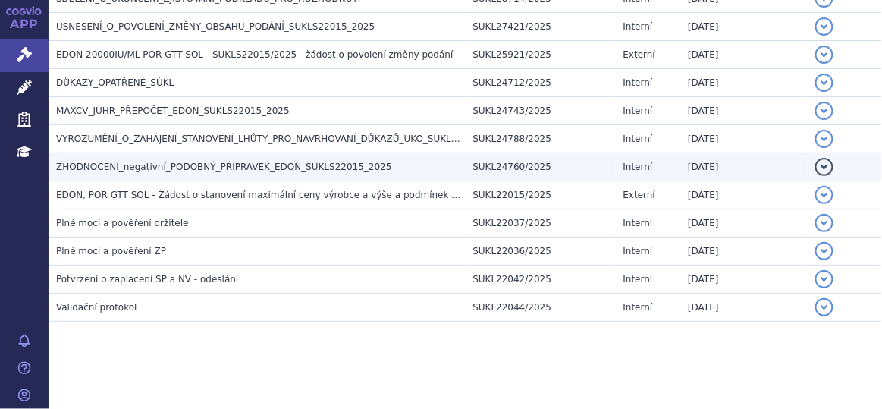
click at [346, 165] on span "ZHODNOCENÍ_negativní_PODOBNÝ_PŘÍPRAVEK_EDON_SUKLS22015_2025" at bounding box center [224, 167] width 336 height 11
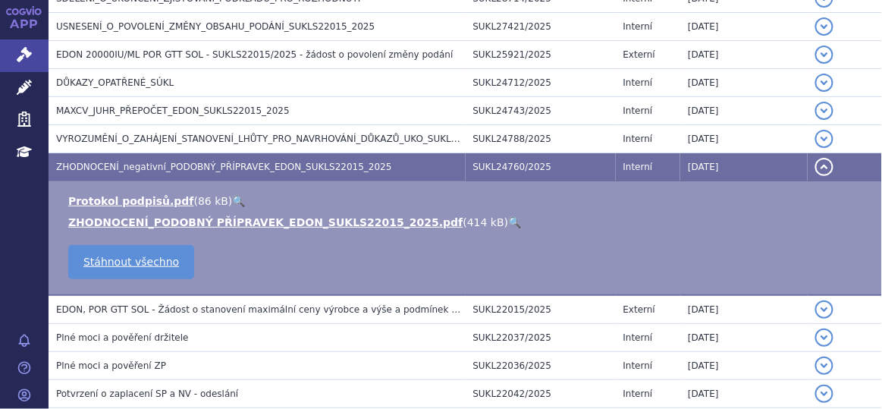
click at [508, 222] on link "🔍" at bounding box center [514, 222] width 13 height 12
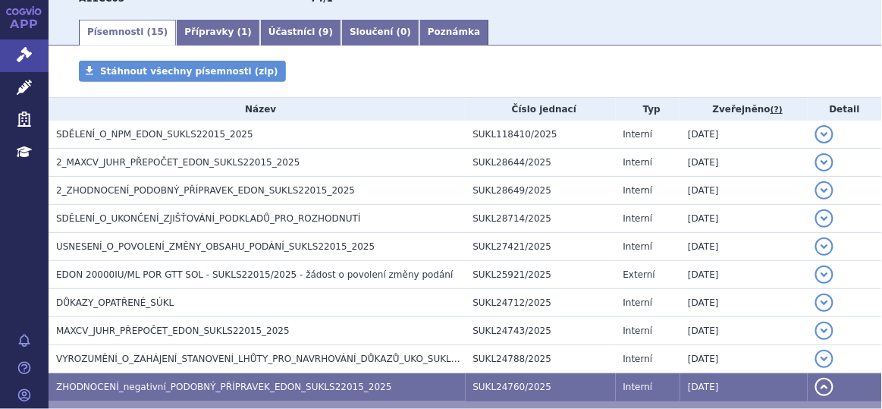
scroll to position [224, 0]
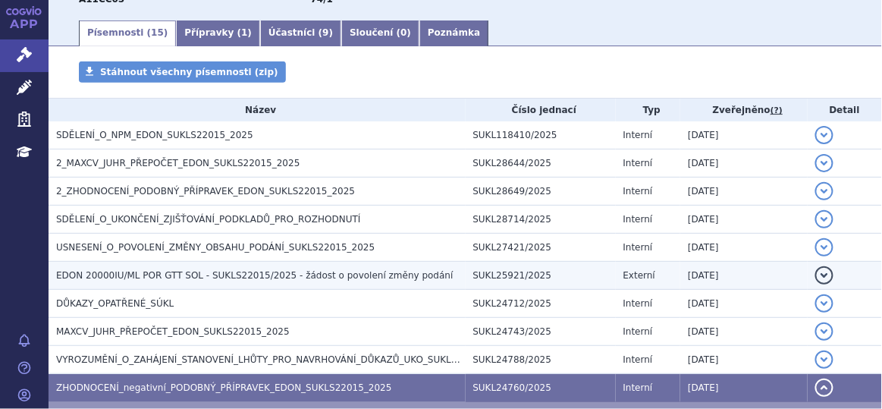
click at [357, 278] on span "EDON 20000IU/ML POR GTT SOL - SUKLS22015/2025 - žádost o povolení změny podání" at bounding box center [255, 275] width 398 height 11
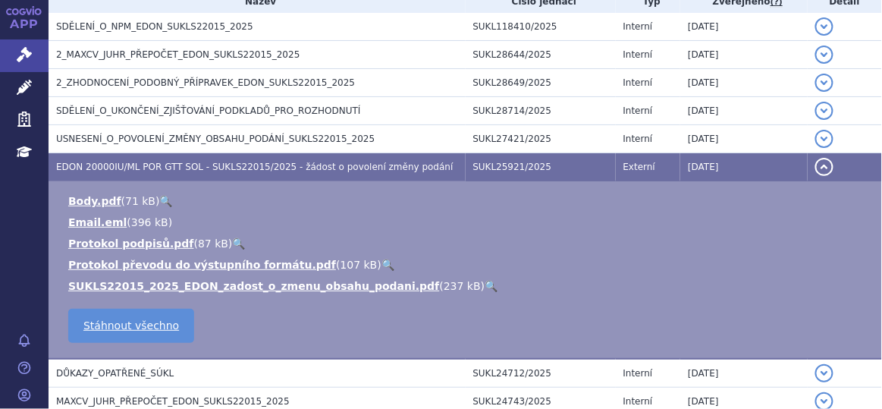
scroll to position [340, 0]
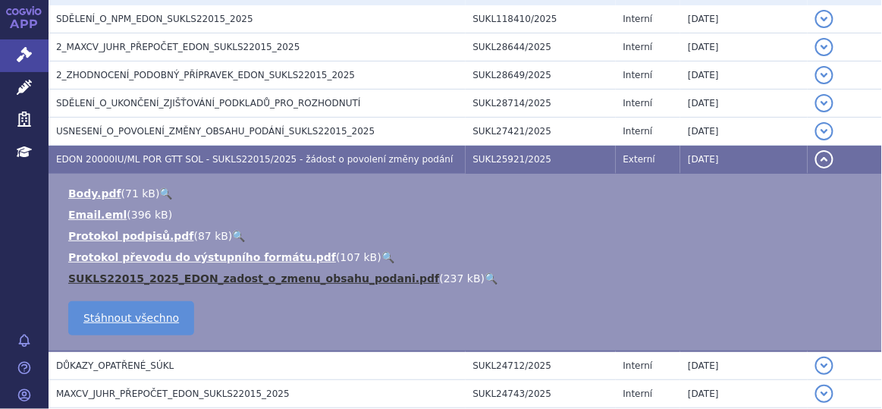
click at [303, 278] on link "SUKLS22015_2025_EDON_zadost_o_zmenu_obsahu_podani.pdf" at bounding box center [254, 278] width 372 height 12
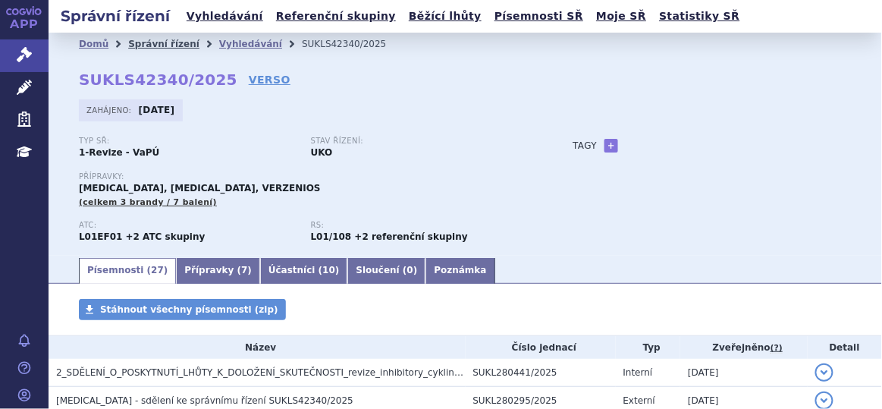
click at [165, 40] on link "Správní řízení" at bounding box center [163, 44] width 71 height 11
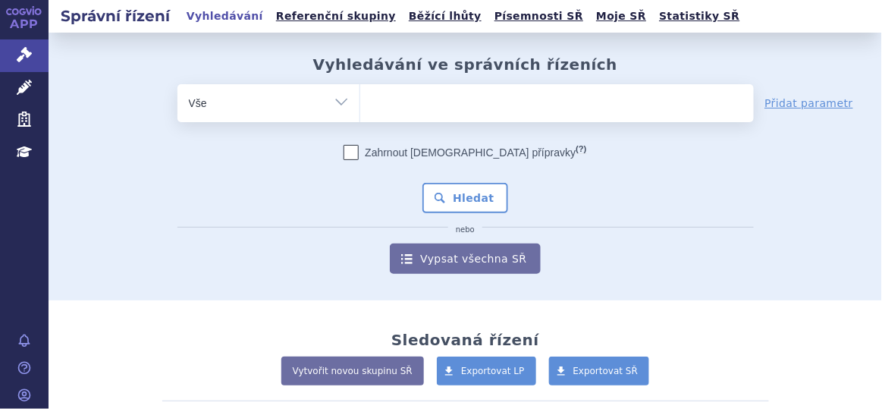
click at [442, 98] on ul at bounding box center [557, 100] width 394 height 32
click at [360, 98] on select at bounding box center [360, 102] width 1 height 38
type input "ba"
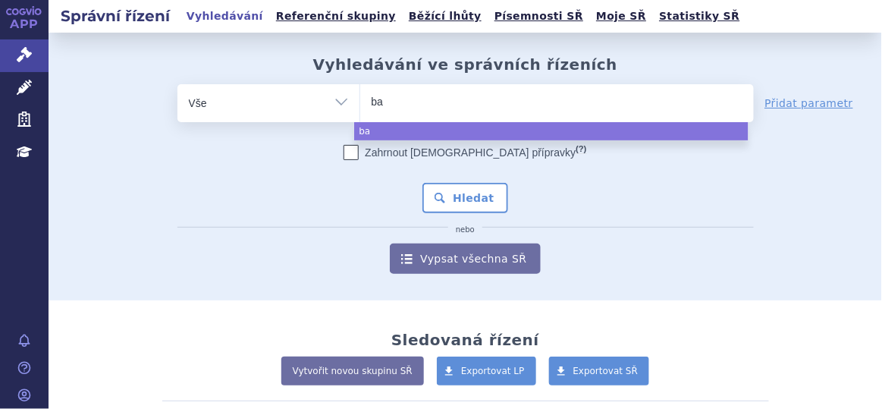
type input "b"
type input "ba"
type input "bav"
type input "bave"
type input "baven"
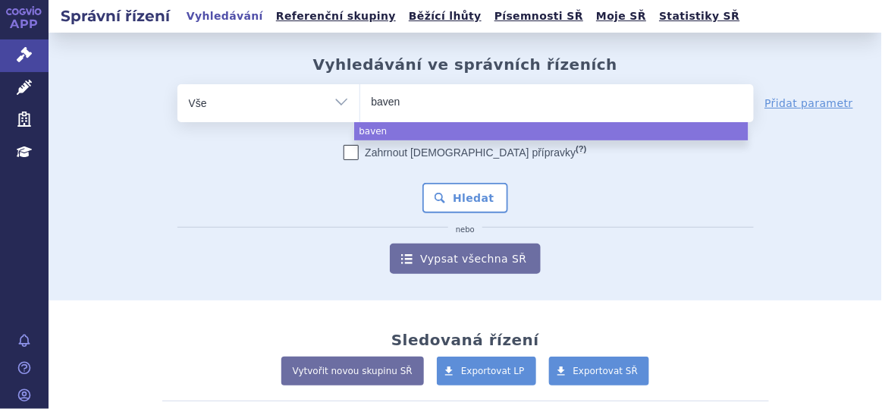
type input "bavenc"
type input "bavenci"
type input "[MEDICAL_DATA]"
select select "[MEDICAL_DATA]"
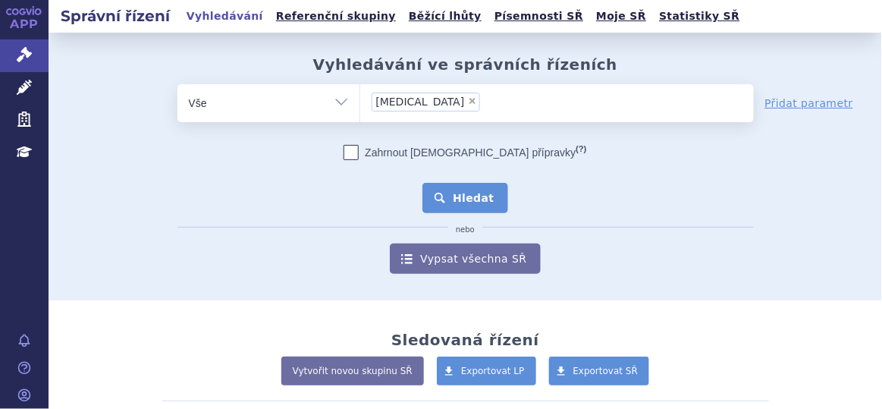
click at [459, 205] on button "Hledat" at bounding box center [466, 198] width 86 height 30
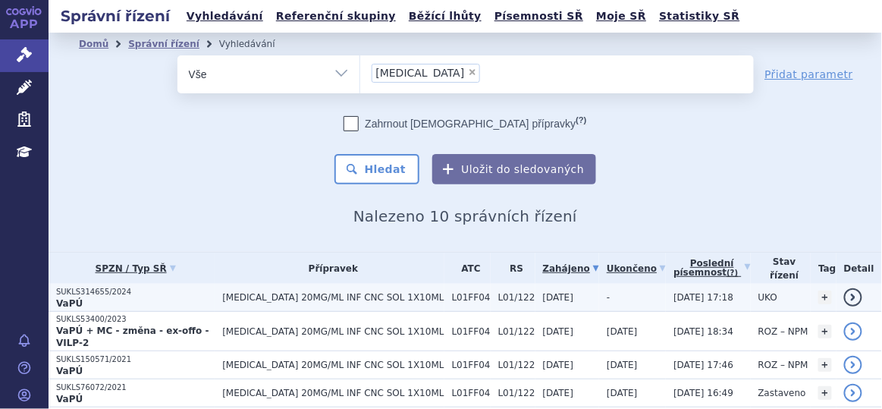
click at [293, 297] on span "[MEDICAL_DATA] 20MG/ML INF CNC SOL 1X10ML" at bounding box center [333, 297] width 222 height 11
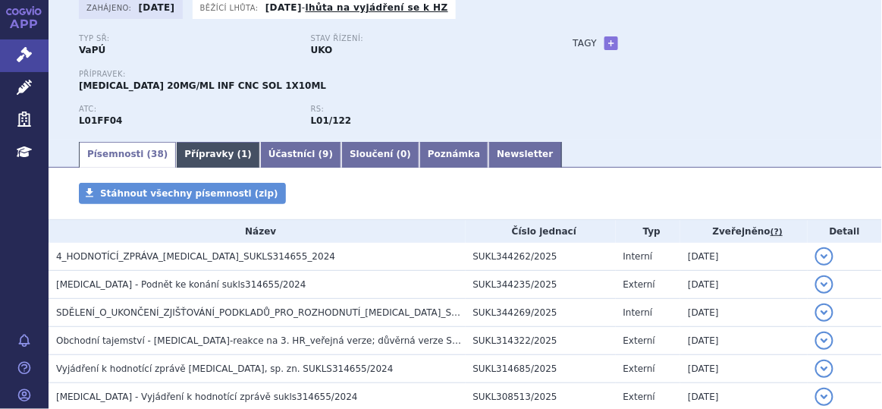
click at [241, 150] on span "1" at bounding box center [244, 154] width 6 height 11
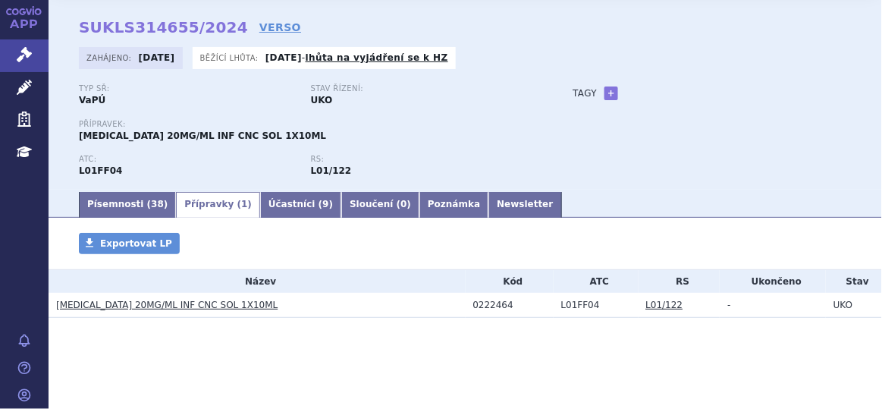
click at [266, 190] on div "Písemnosti ( 38 ) Přípravky ( 1 ) Účastníci ( 9 ) Sloučení ( 0 ) Poznámka Newsl…" at bounding box center [466, 203] width 834 height 27
click at [262, 201] on link "Účastníci ( 9 )" at bounding box center [300, 205] width 81 height 26
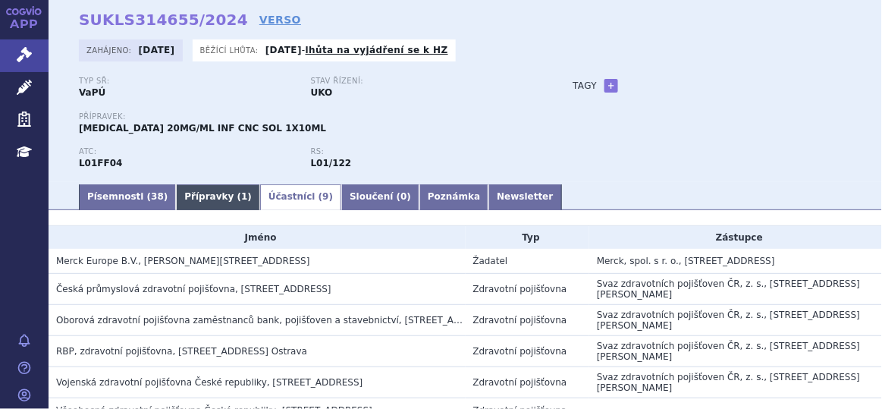
click at [184, 190] on link "Přípravky ( 1 )" at bounding box center [218, 197] width 84 height 26
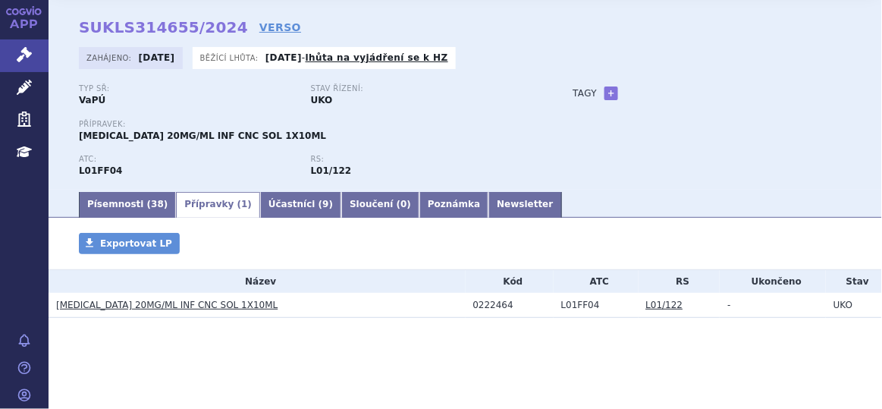
scroll to position [53, 0]
click at [118, 195] on link "Písemnosti ( 38 )" at bounding box center [127, 205] width 97 height 26
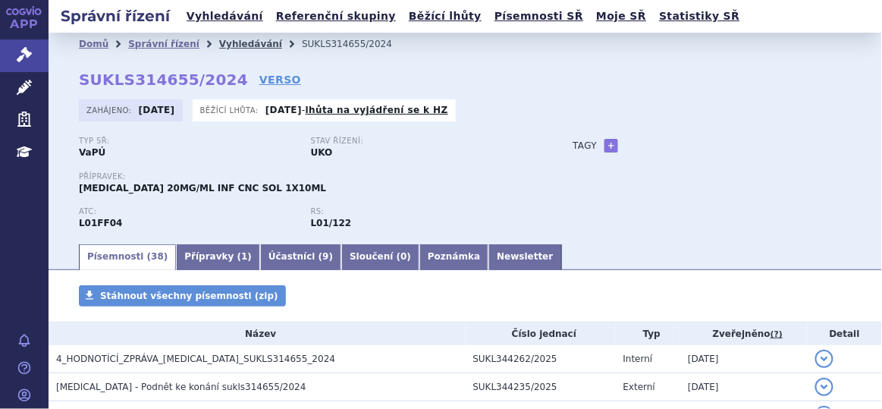
click at [222, 39] on link "Vyhledávání" at bounding box center [250, 44] width 63 height 11
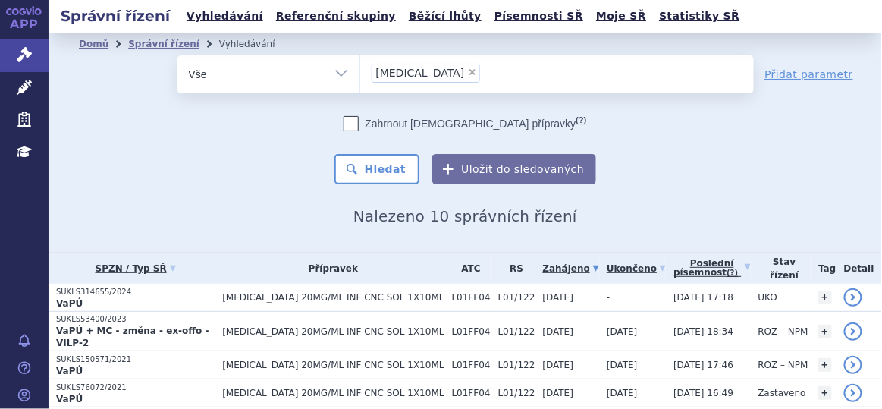
click at [468, 69] on span "×" at bounding box center [472, 72] width 9 height 9
click at [360, 69] on select "[MEDICAL_DATA]" at bounding box center [360, 74] width 1 height 38
select select
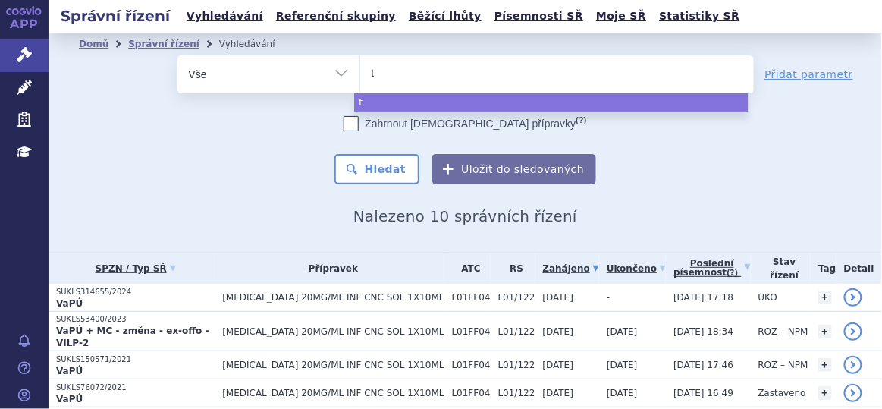
type input "tr"
type input "tre"
type input "trem"
type input "tremf"
type input "[MEDICAL_DATA]"
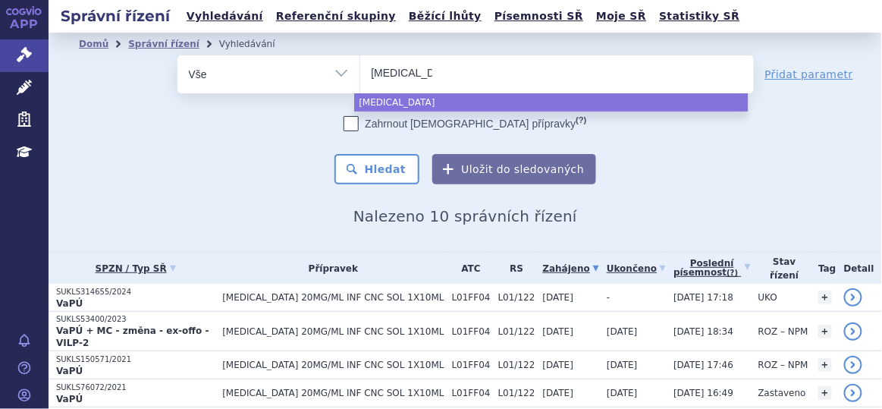
select select "[MEDICAL_DATA]"
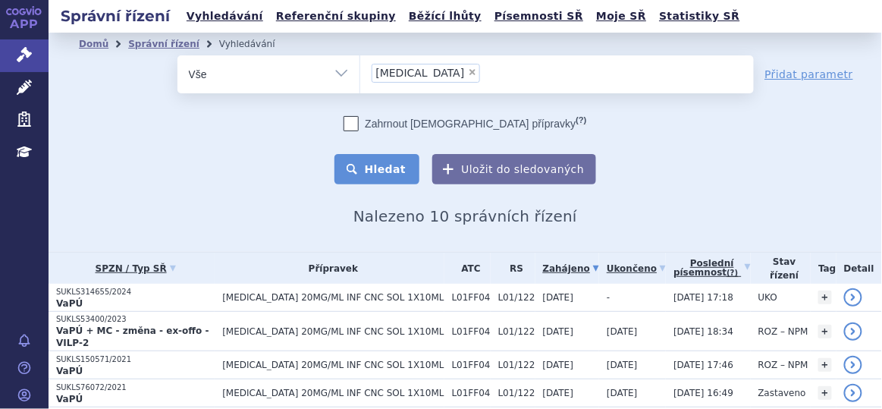
click at [375, 168] on button "Hledat" at bounding box center [378, 169] width 86 height 30
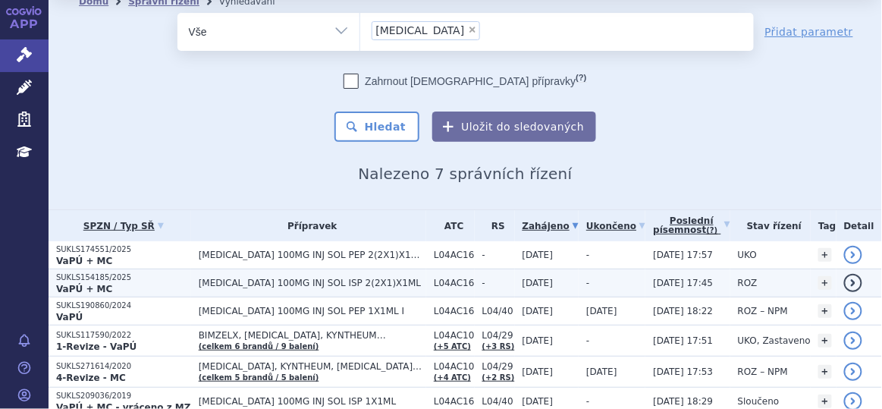
scroll to position [44, 0]
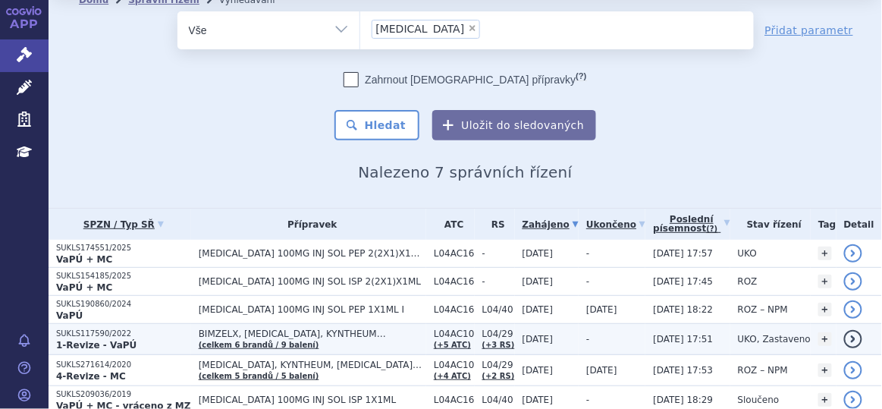
click at [375, 335] on span "BIMZELX, [MEDICAL_DATA], KYNTHEUM…" at bounding box center [313, 334] width 228 height 11
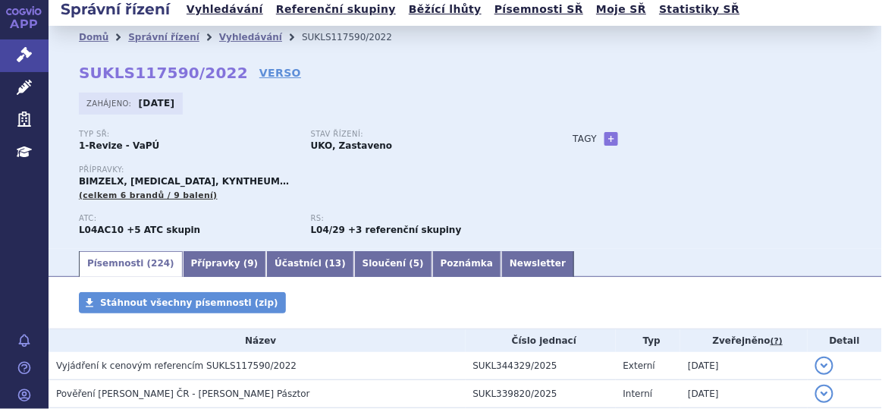
scroll to position [1, 0]
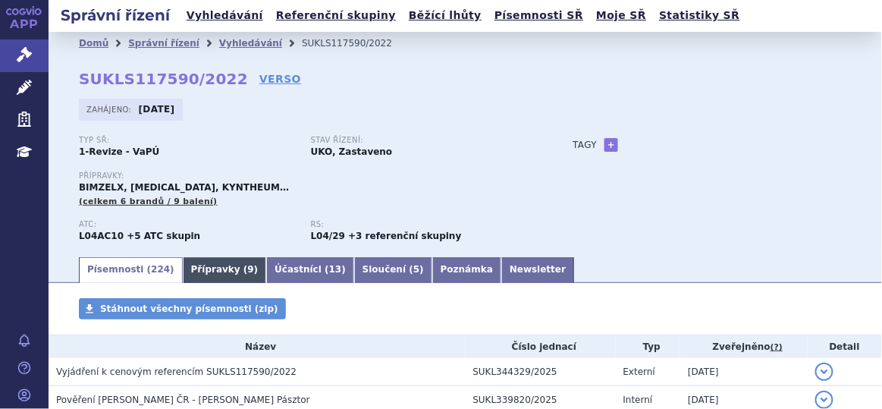
click at [206, 273] on link "Přípravky ( 9 )" at bounding box center [225, 270] width 84 height 26
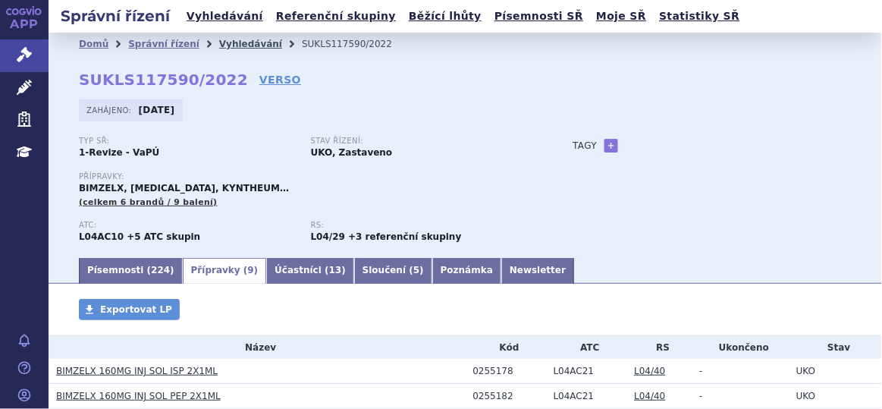
click at [230, 40] on link "Vyhledávání" at bounding box center [250, 44] width 63 height 11
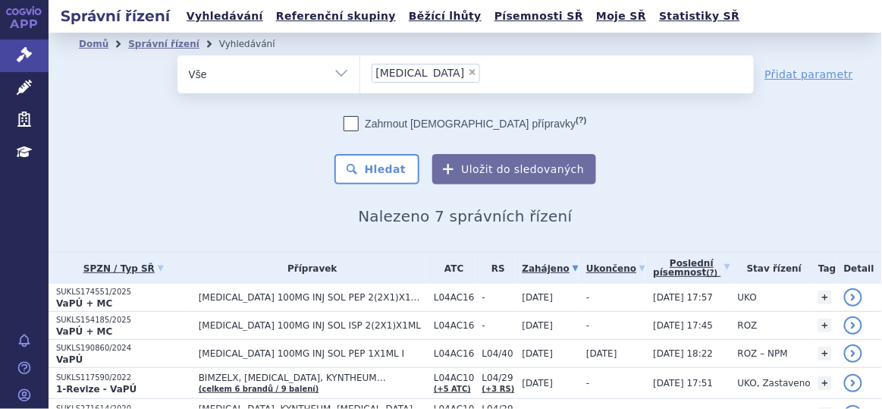
click at [468, 74] on span "×" at bounding box center [472, 72] width 9 height 9
click at [360, 74] on select "tremfya" at bounding box center [360, 74] width 1 height 38
type input "ot"
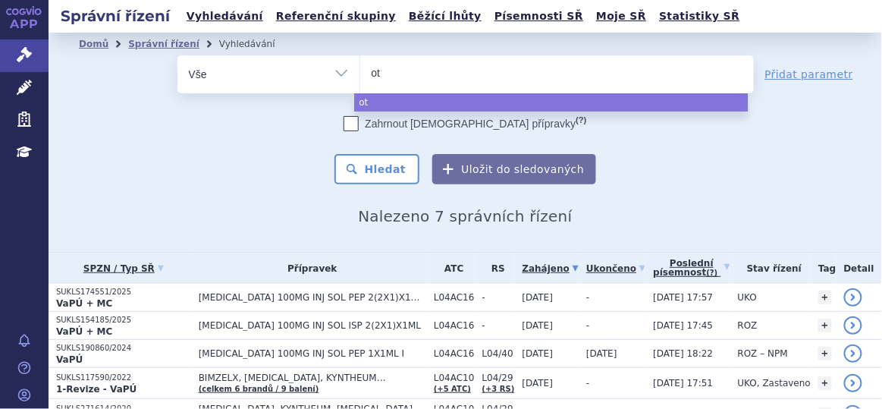
select select
type input "otz"
type input "otzla"
type input "otzl"
type input "ot"
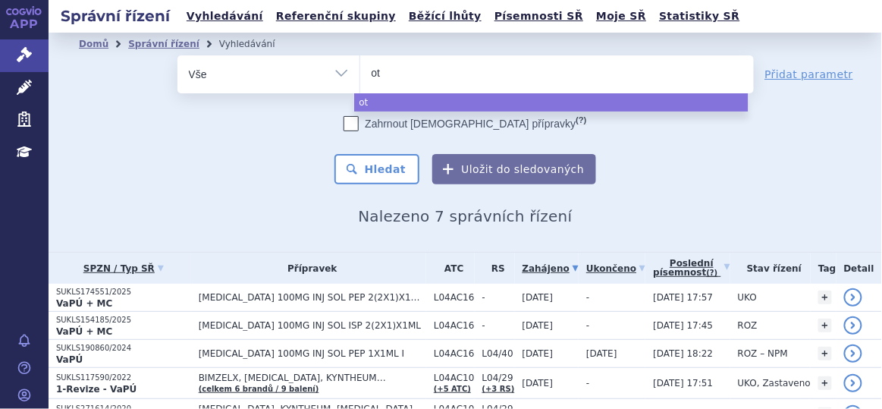
type input "ote"
type input "otez"
type input "otezla"
select select "otezla"
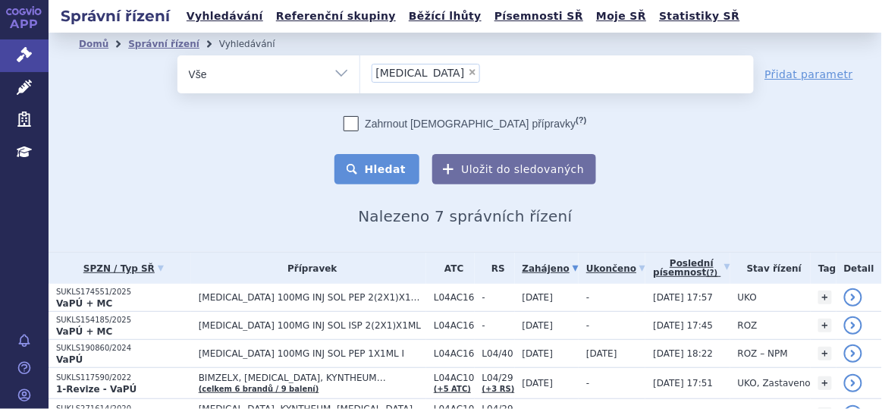
click at [381, 165] on button "Hledat" at bounding box center [378, 169] width 86 height 30
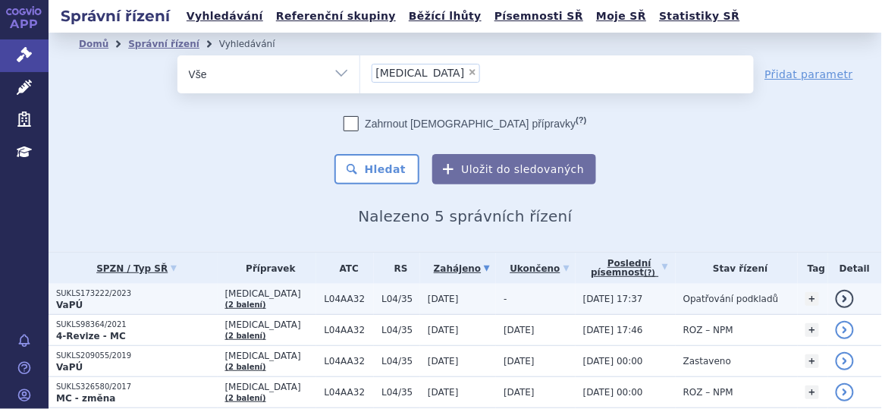
click at [324, 294] on span "L04AA32" at bounding box center [349, 299] width 50 height 11
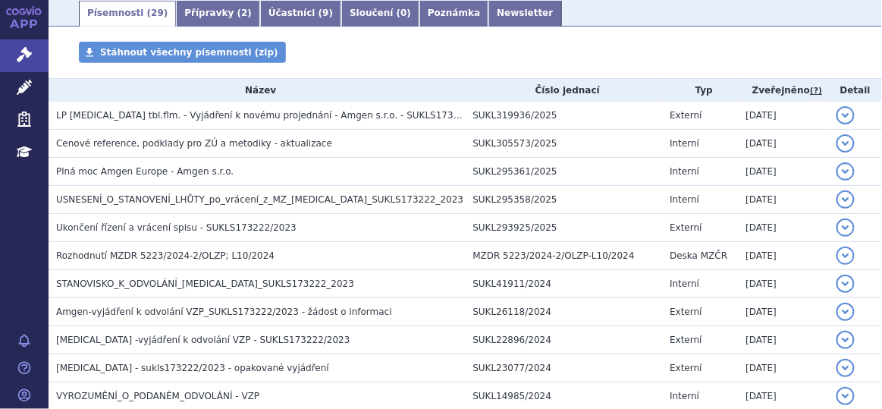
scroll to position [262, 0]
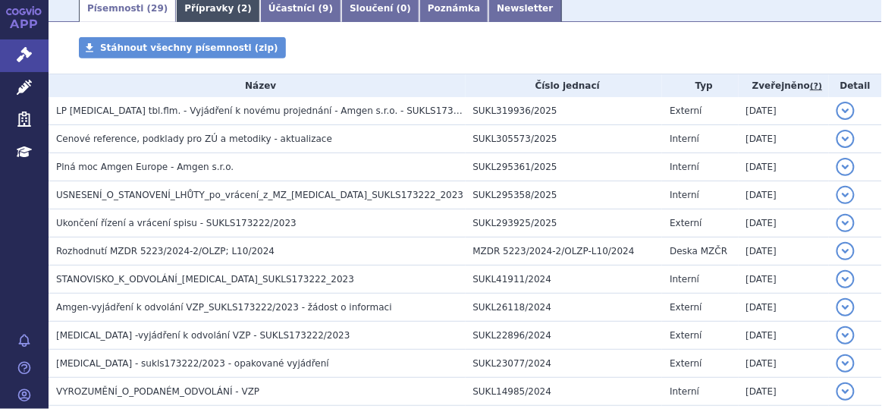
click at [199, 9] on link "Přípravky ( 2 )" at bounding box center [218, 9] width 84 height 26
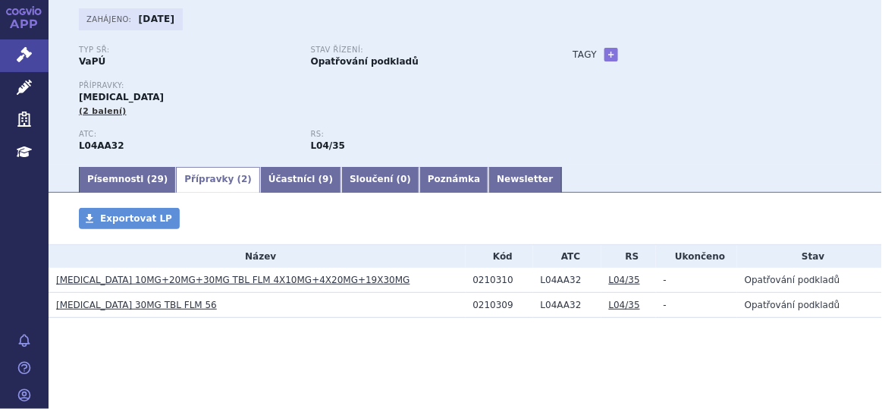
scroll to position [93, 0]
click at [159, 280] on link "OTEZLA 10MG+20MG+30MG TBL FLM 4X10MG+4X20MG+19X30MG" at bounding box center [233, 280] width 354 height 11
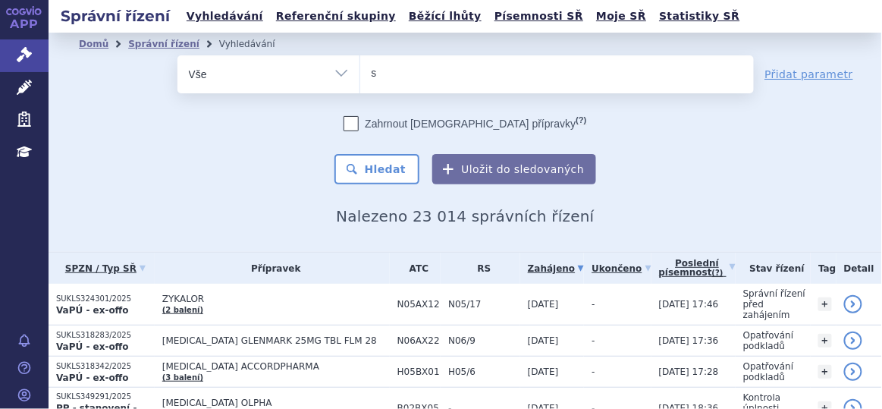
type input "su"
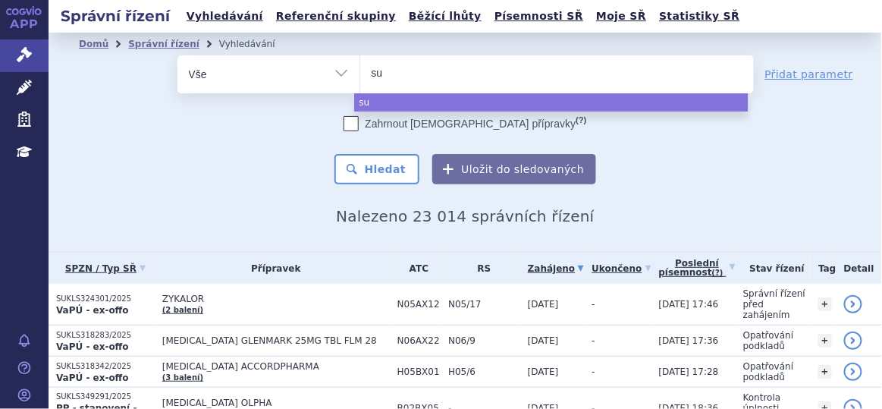
type input "sub"
type input "subo"
type input "subox"
type input "suboxa"
type input "suboxan"
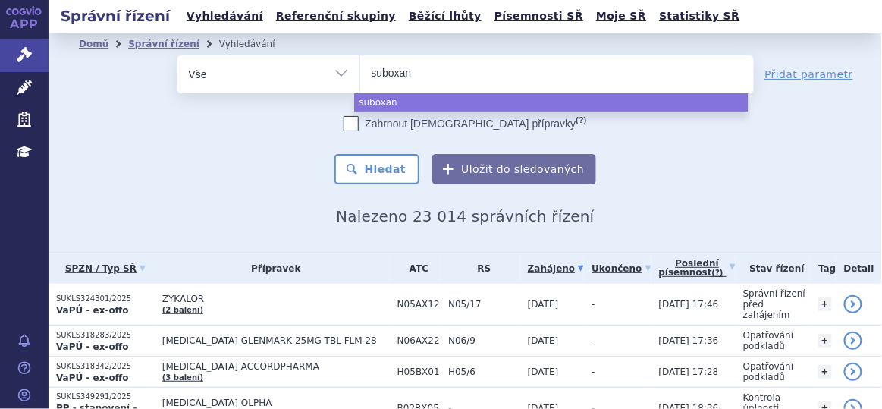
select select "suboxan"
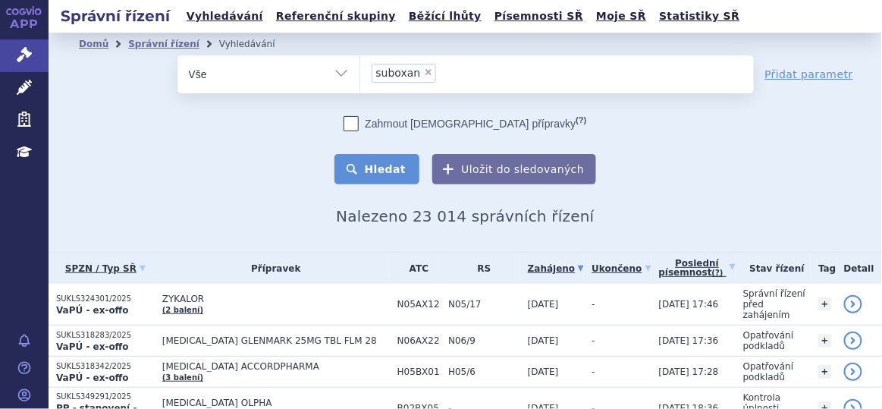
click at [378, 165] on button "Hledat" at bounding box center [378, 169] width 86 height 30
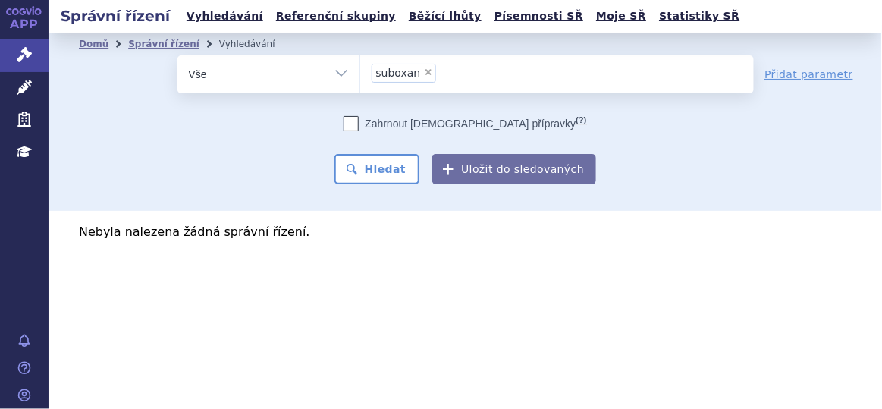
click at [427, 76] on span "×" at bounding box center [428, 72] width 9 height 9
click at [360, 76] on select "suboxan" at bounding box center [360, 74] width 1 height 38
select select
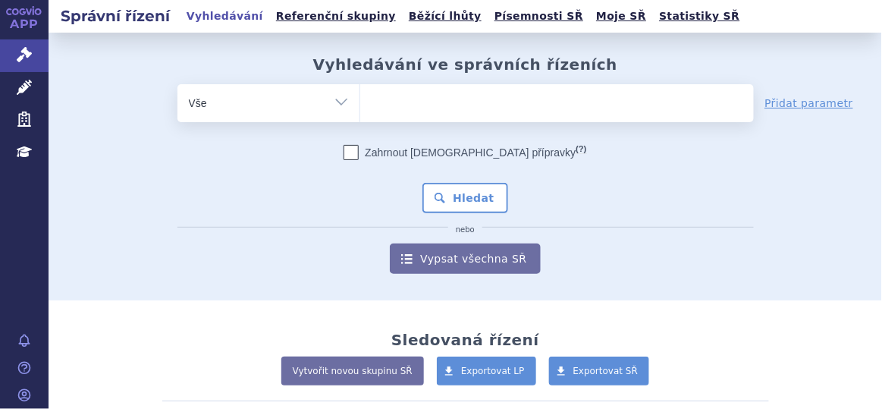
click at [391, 108] on ul at bounding box center [557, 100] width 394 height 32
click at [360, 108] on select at bounding box center [360, 102] width 1 height 38
click at [409, 102] on ul at bounding box center [557, 100] width 394 height 32
click at [360, 102] on select at bounding box center [360, 102] width 1 height 38
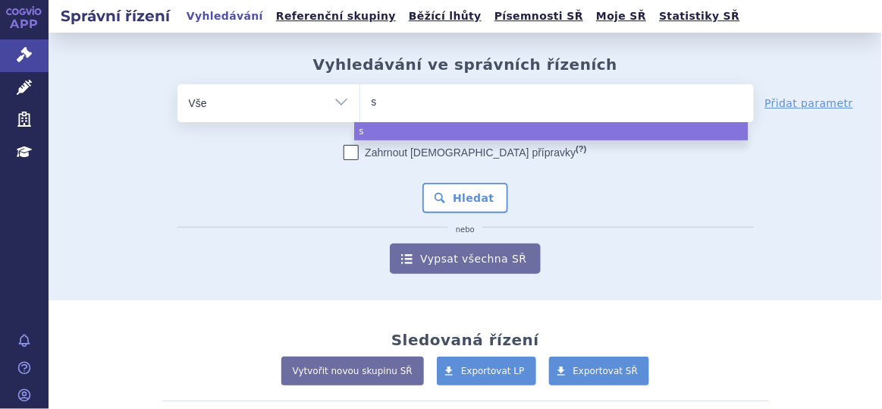
type input "su"
type input "sub"
type input "subo"
type input "suboxo"
type input "suboxone"
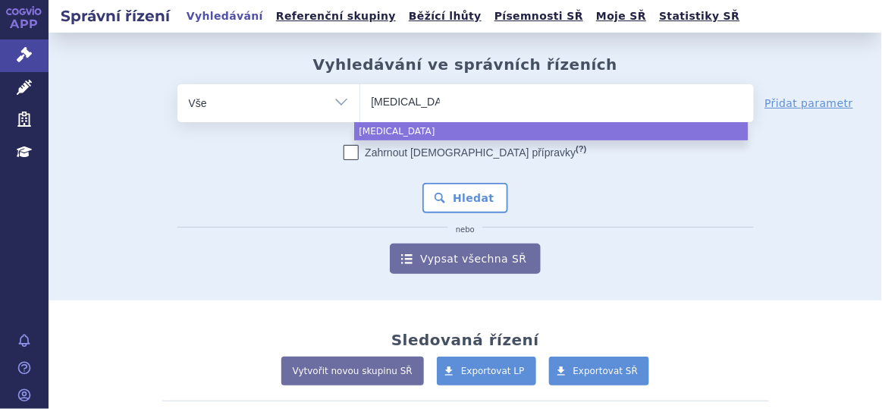
select select "suboxone"
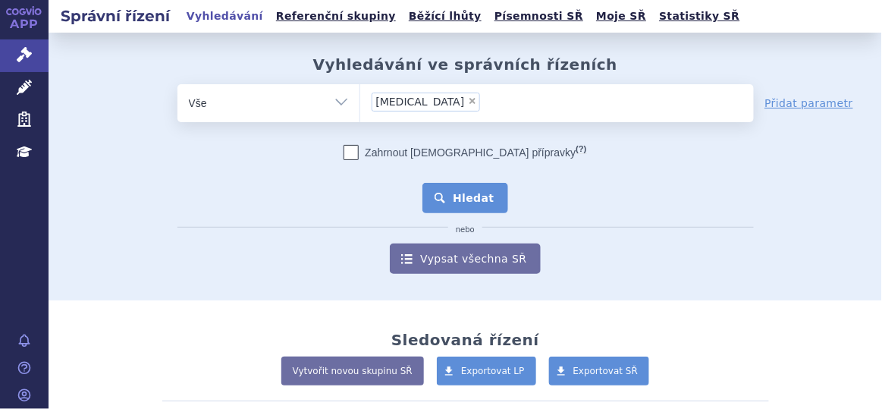
click at [445, 193] on button "Hledat" at bounding box center [466, 198] width 86 height 30
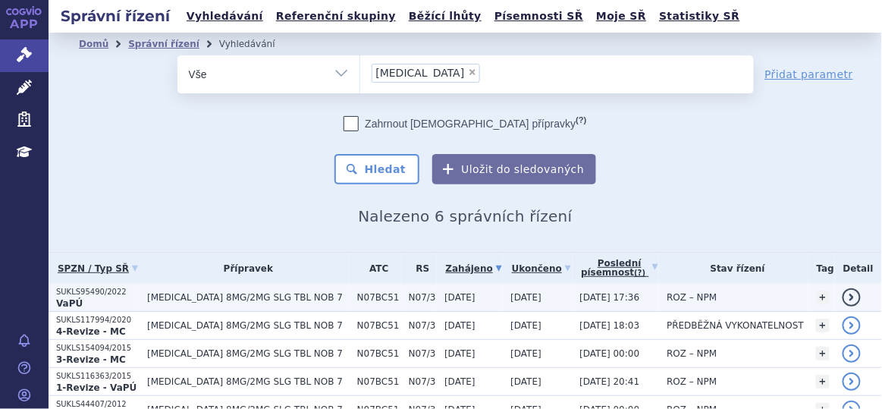
click at [242, 303] on td "[MEDICAL_DATA] 8MG/2MG SLG TBL NOB 7" at bounding box center [245, 298] width 210 height 28
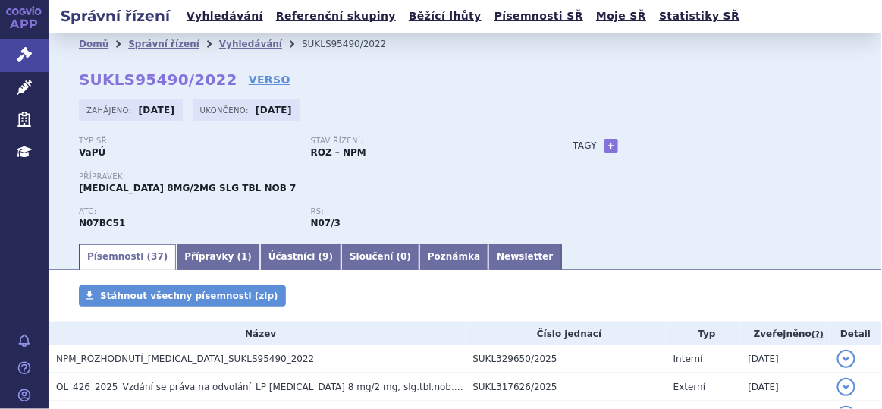
scroll to position [203, 0]
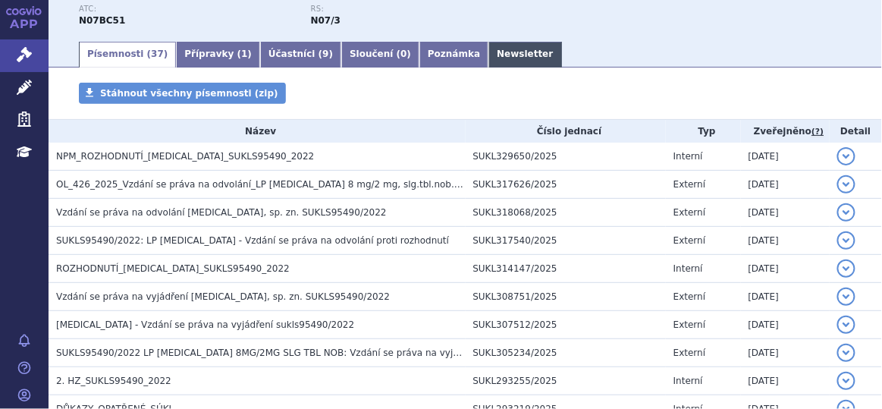
click at [489, 56] on link "Newsletter" at bounding box center [525, 55] width 73 height 26
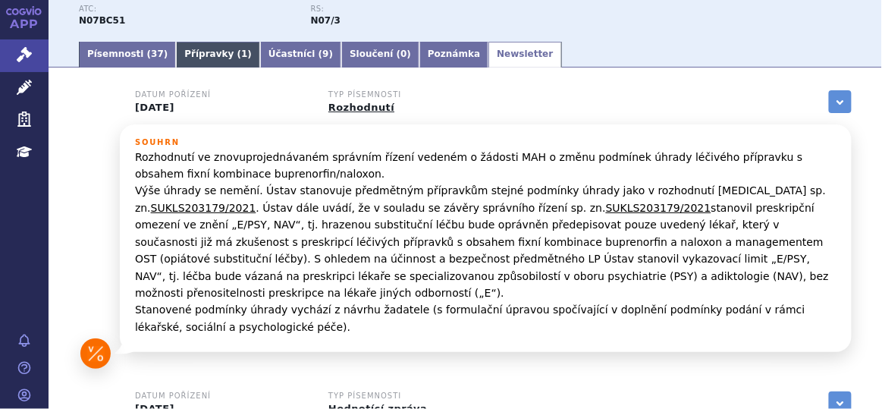
click at [196, 59] on link "Přípravky ( 1 )" at bounding box center [218, 55] width 84 height 26
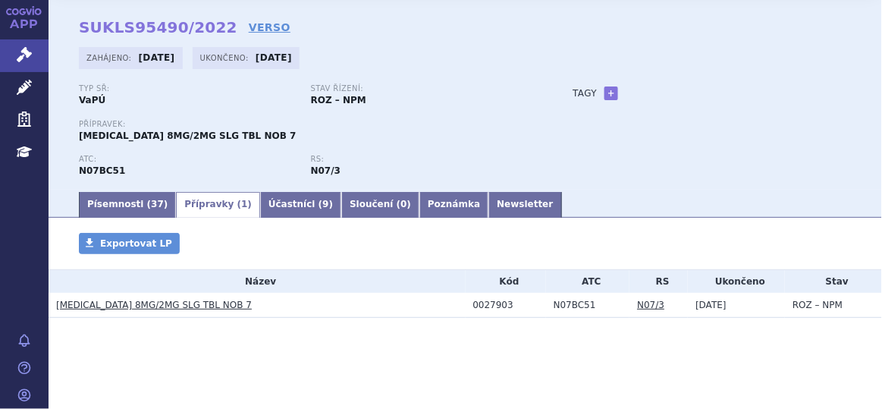
scroll to position [53, 0]
click at [156, 303] on link "SUBOXONE 8MG/2MG SLG TBL NOB 7" at bounding box center [154, 305] width 196 height 11
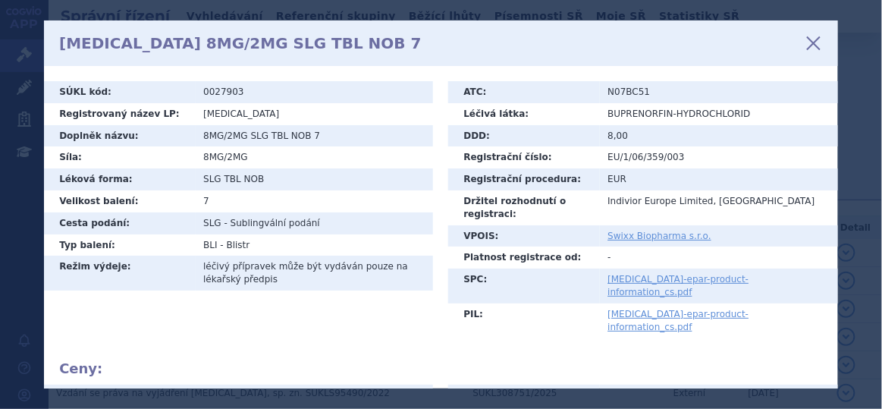
click at [810, 43] on icon at bounding box center [814, 43] width 26 height 26
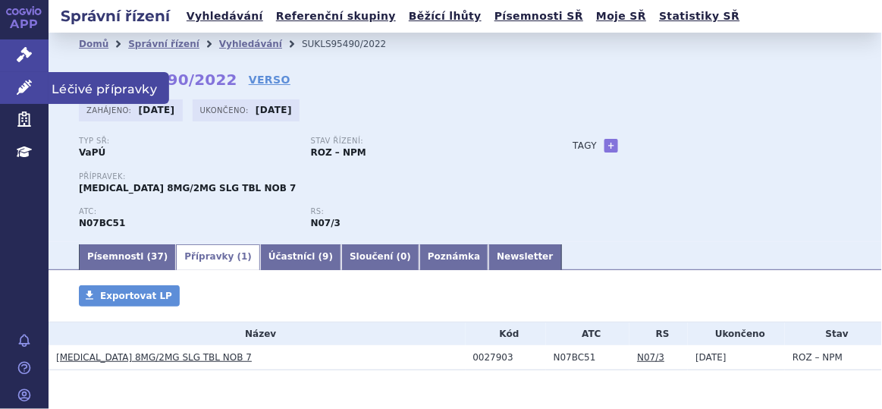
click at [20, 90] on icon at bounding box center [24, 87] width 15 height 15
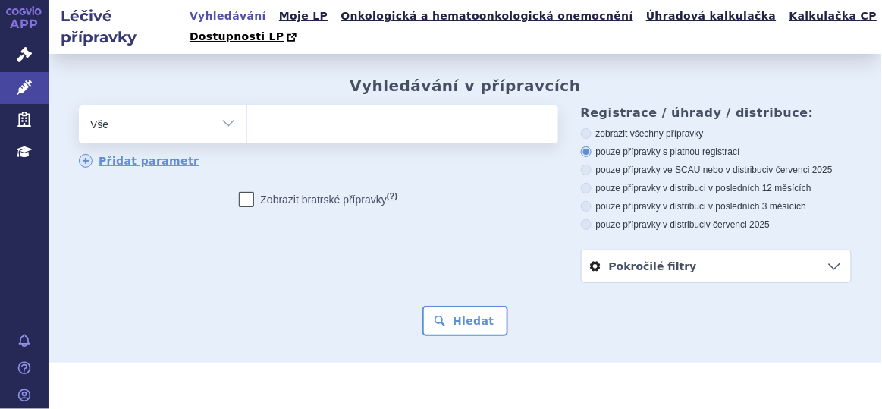
click at [288, 121] on ul at bounding box center [400, 121] width 307 height 32
click at [247, 121] on select at bounding box center [247, 124] width 1 height 38
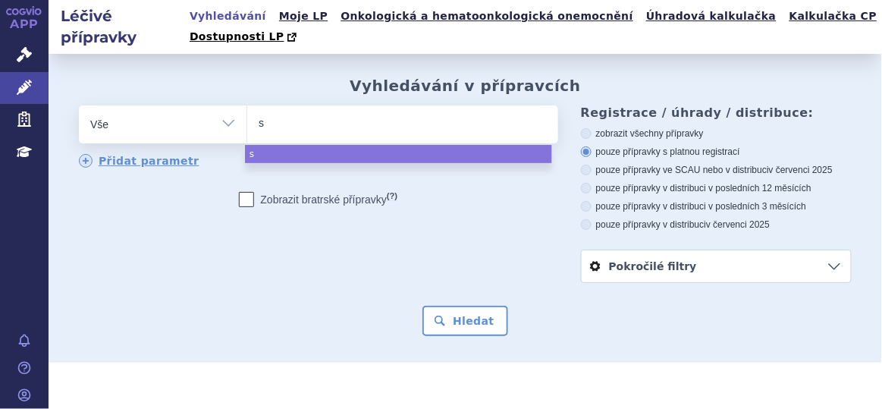
type input "su"
type input "sub"
type input "subo"
type input "suboxo"
type input "suboxone"
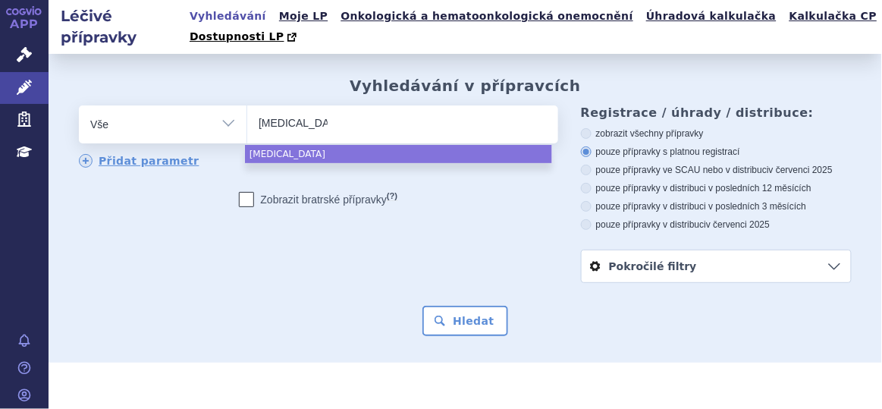
select select "suboxone"
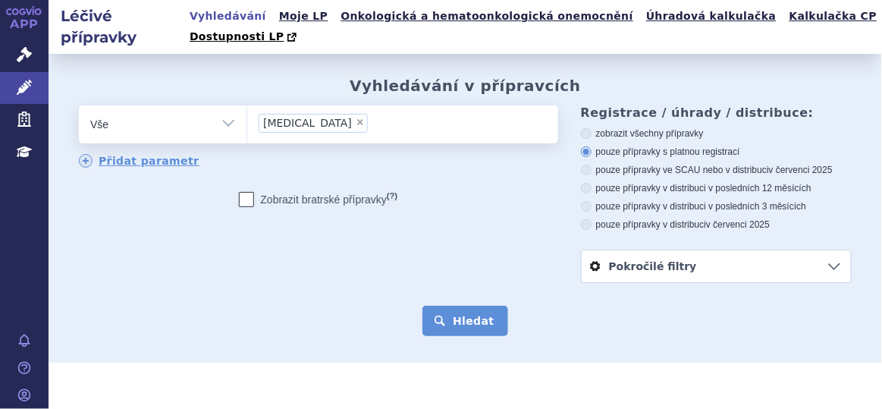
click at [451, 316] on button "Hledat" at bounding box center [466, 321] width 86 height 30
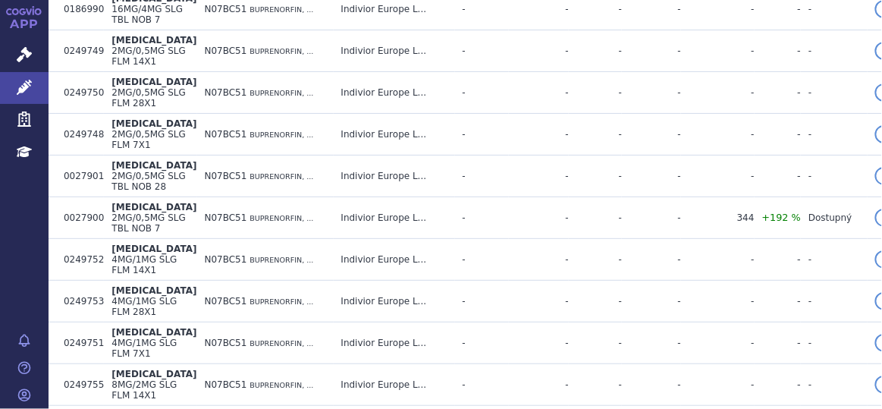
scroll to position [682, 0]
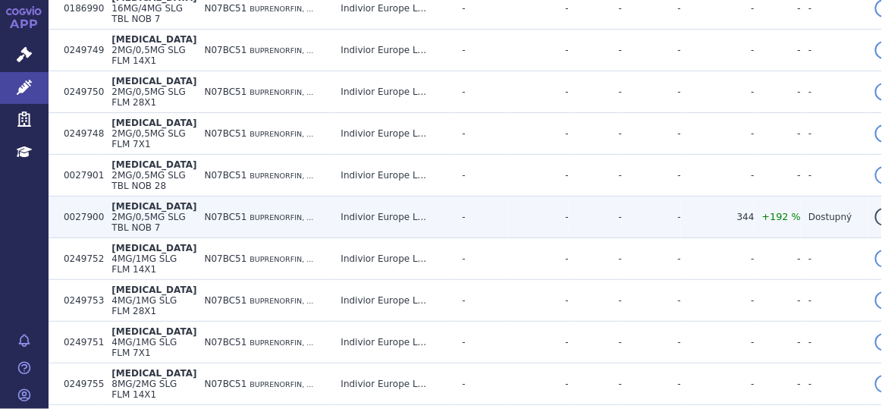
click at [318, 197] on td "N07BC51 BUPRENORFIN, ..." at bounding box center [265, 218] width 137 height 42
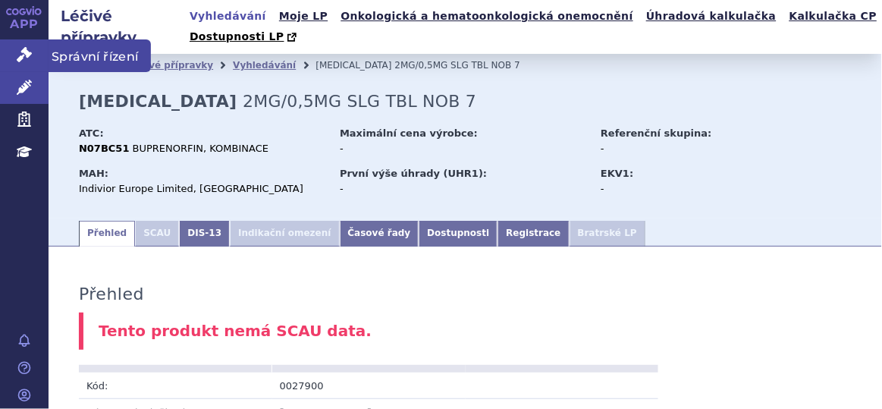
click at [36, 50] on link "Správní řízení" at bounding box center [24, 55] width 49 height 32
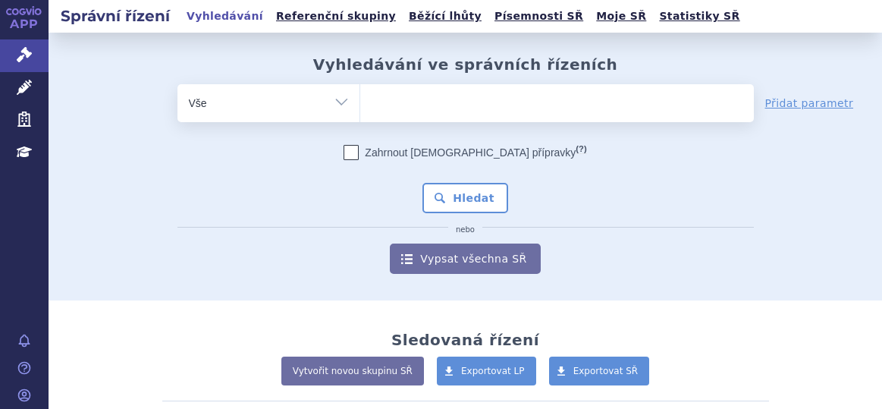
click at [391, 101] on ul at bounding box center [557, 100] width 394 height 32
click at [360, 101] on select at bounding box center [360, 102] width 1 height 38
type input "otl"
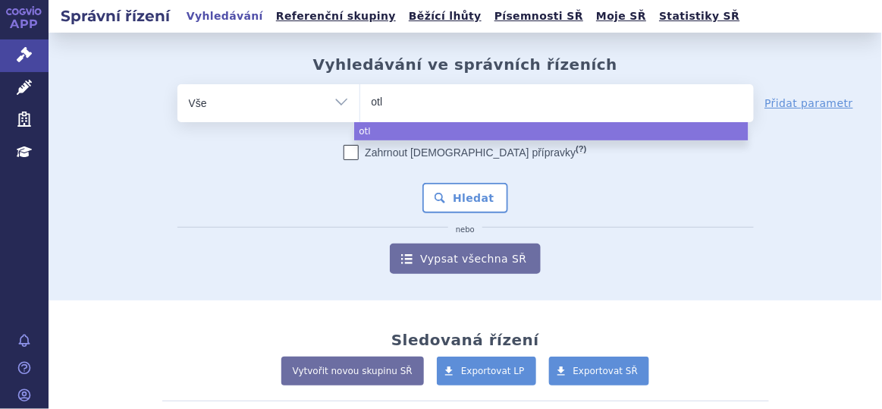
type input "otla"
select select "otla"
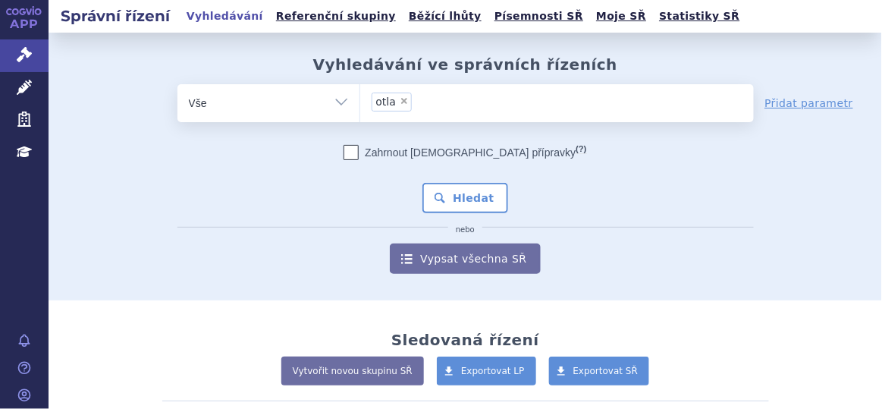
type input "otla"
select select
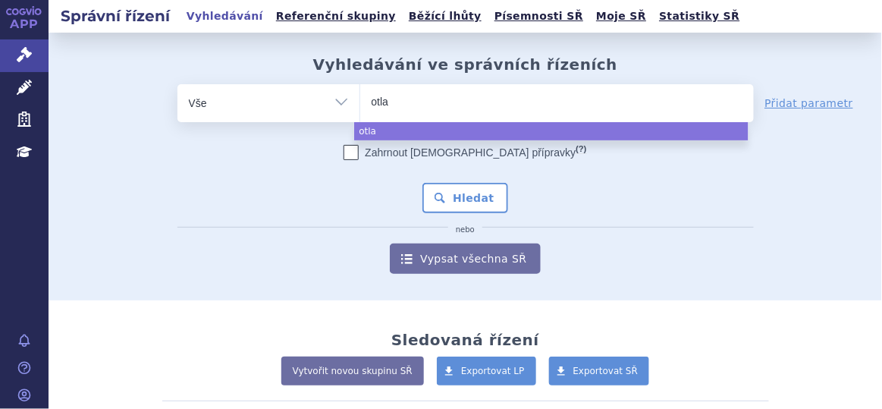
type input "otl"
type input "ot"
type input "ote"
type input "otezl"
type input "otezla"
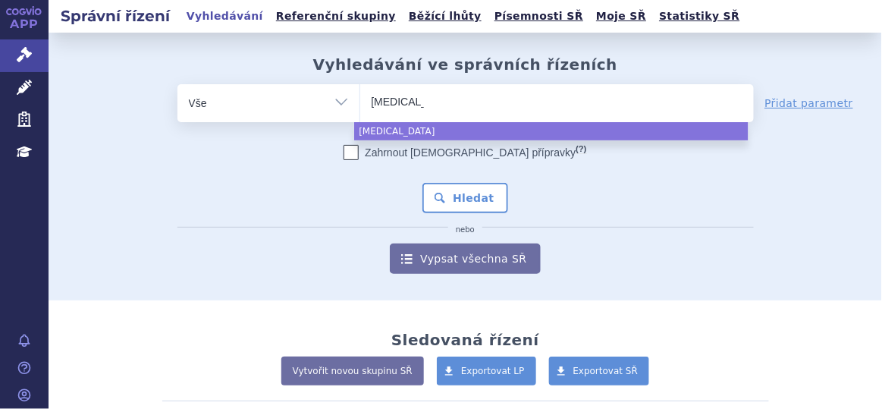
select select "otezla"
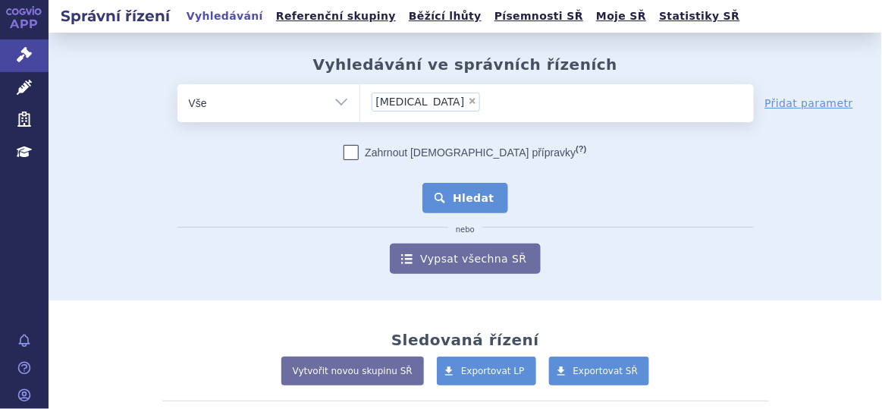
click at [448, 209] on button "Hledat" at bounding box center [466, 198] width 86 height 30
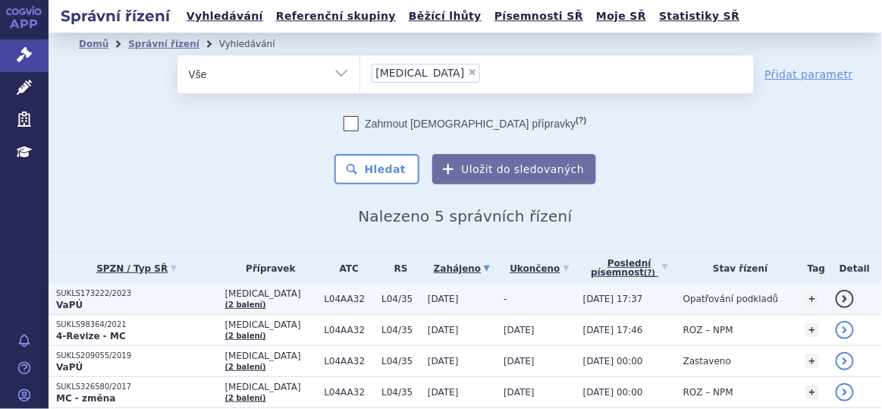
click at [374, 298] on td "L04/35" at bounding box center [397, 299] width 46 height 31
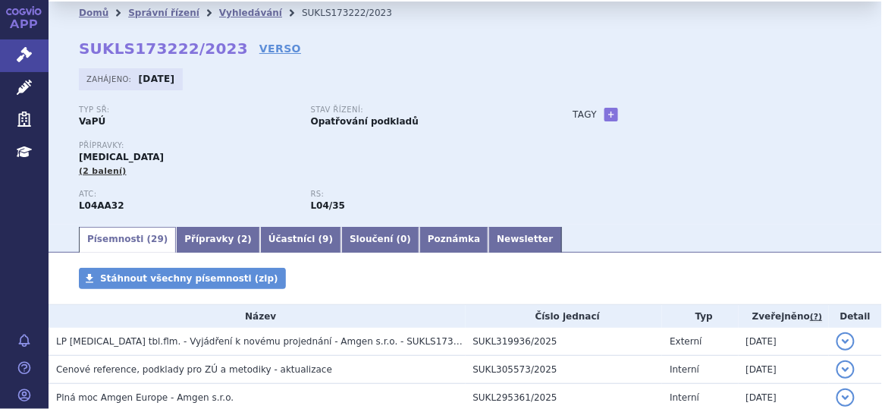
scroll to position [26, 0]
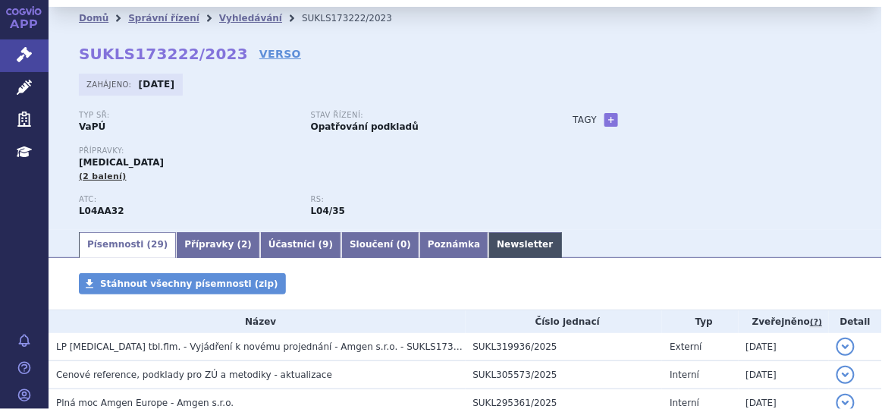
click at [489, 245] on link "Newsletter" at bounding box center [525, 245] width 73 height 26
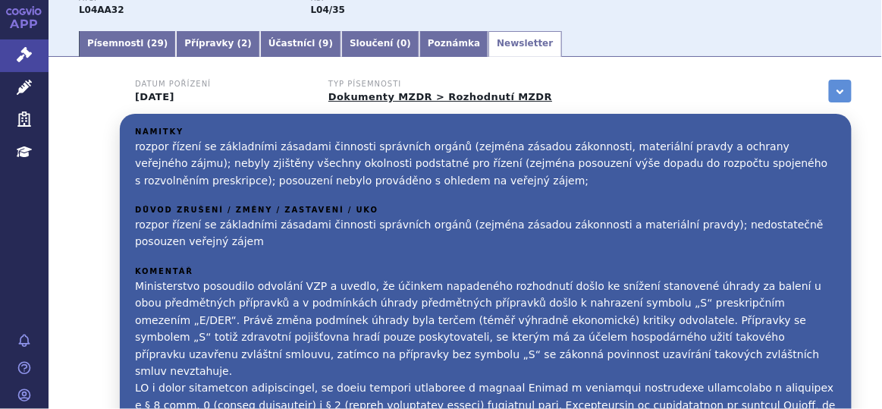
scroll to position [228, 0]
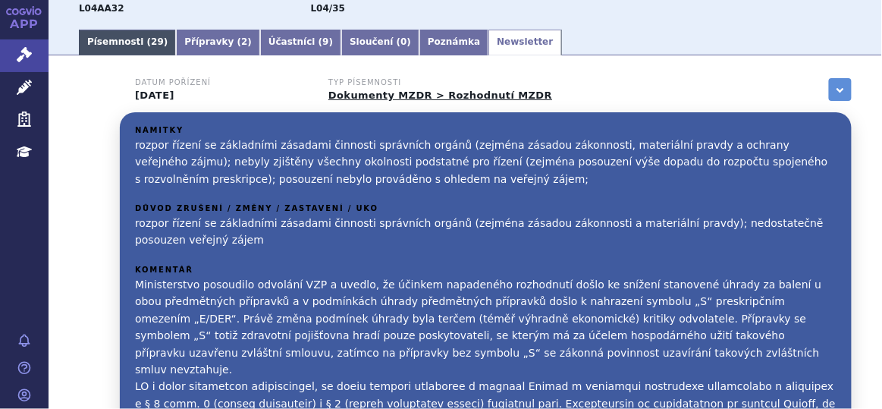
click at [119, 40] on link "Písemnosti ( 29 )" at bounding box center [127, 43] width 97 height 26
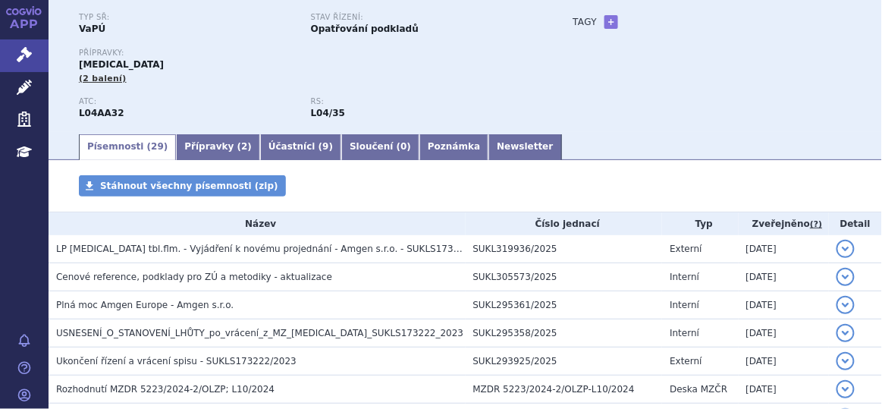
scroll to position [131, 0]
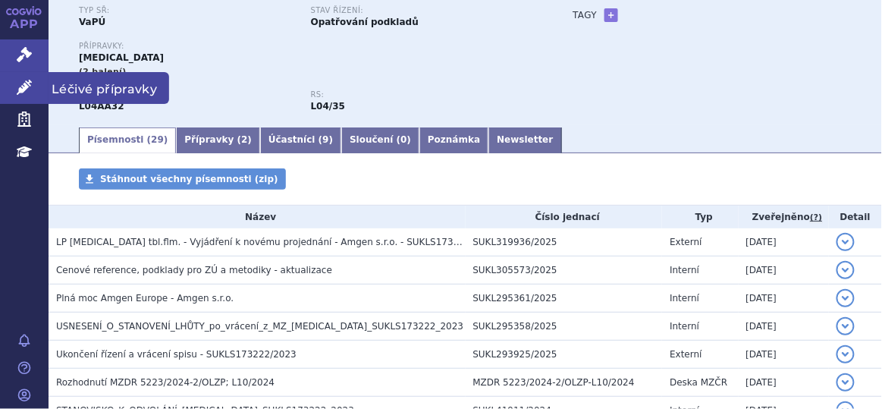
click at [22, 78] on link "Léčivé přípravky" at bounding box center [24, 88] width 49 height 32
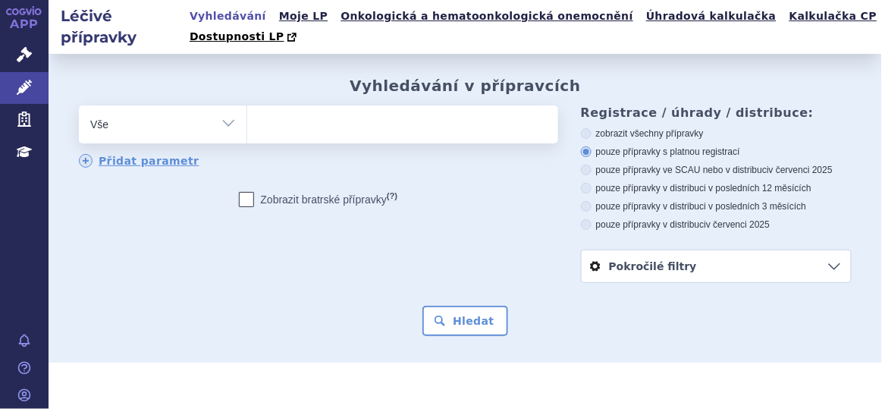
click at [335, 121] on ul at bounding box center [400, 121] width 307 height 32
click at [247, 121] on select at bounding box center [247, 124] width 1 height 38
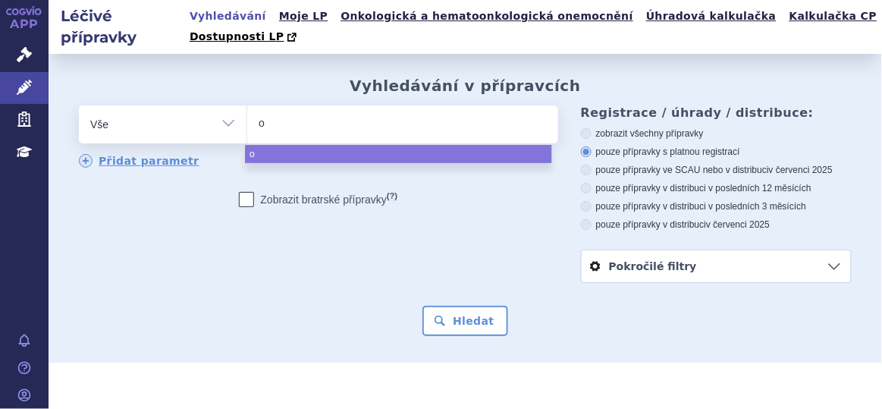
type input "ot"
type input "ote"
type input "otez"
type input "otezl"
type input "otezla"
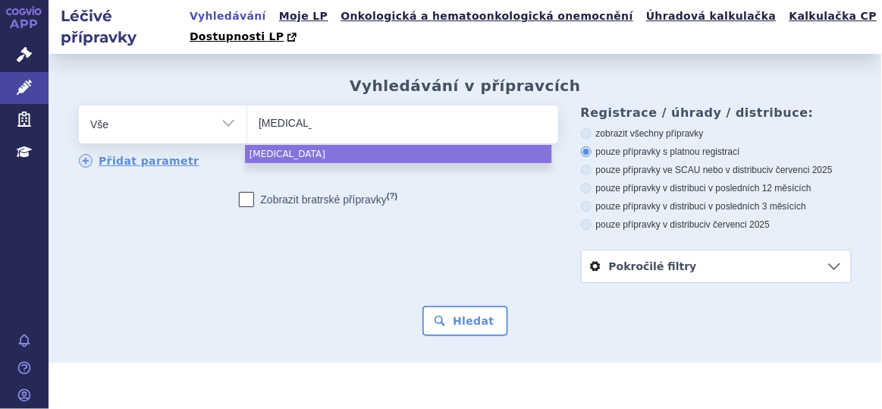
select select "[MEDICAL_DATA]"
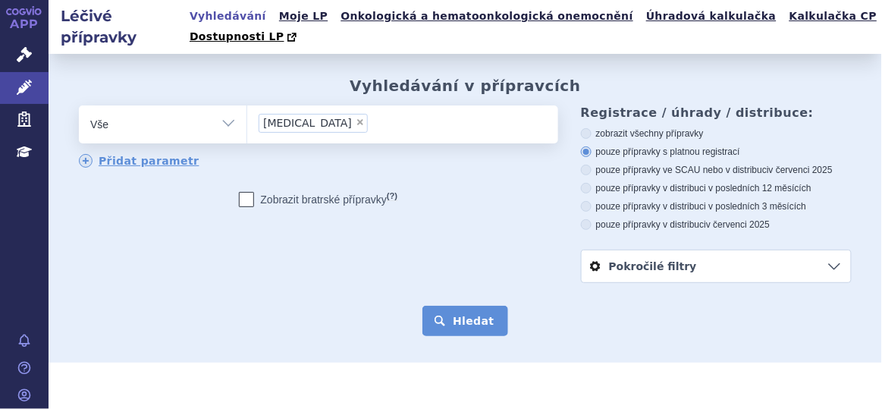
click at [454, 318] on button "Hledat" at bounding box center [466, 321] width 86 height 30
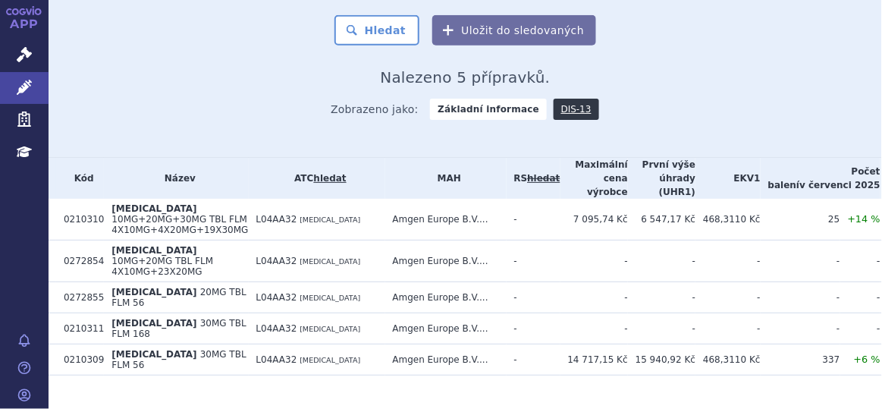
scroll to position [297, 0]
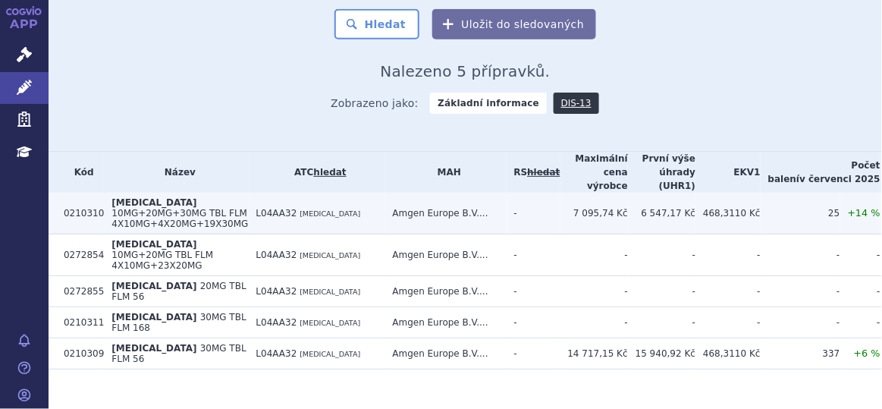
click at [428, 212] on td "Amgen Europe B.V...." at bounding box center [445, 214] width 121 height 42
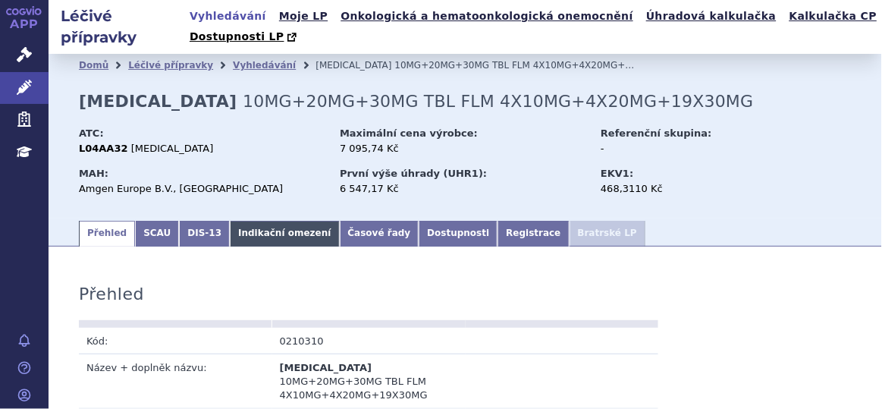
click at [254, 237] on link "Indikační omezení" at bounding box center [284, 234] width 109 height 26
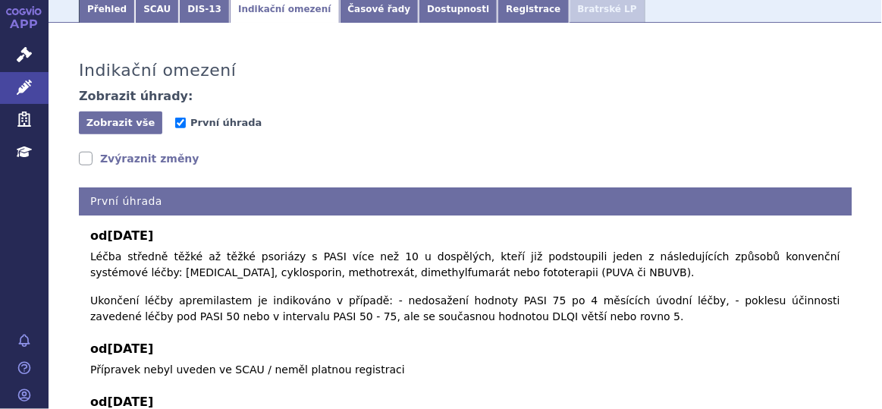
scroll to position [228, 0]
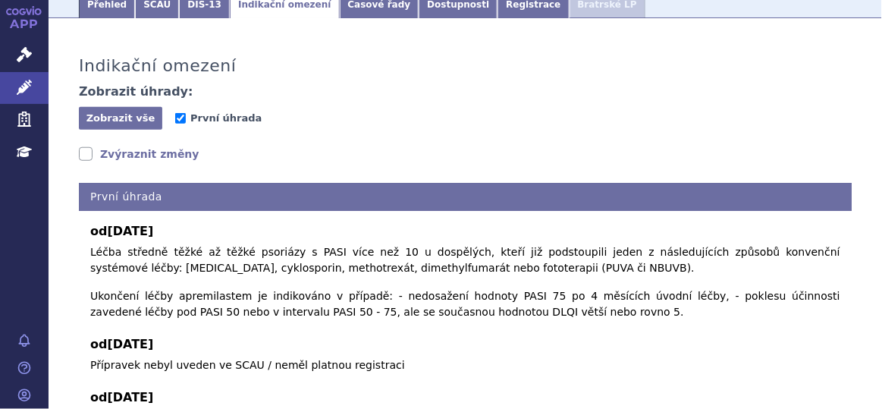
click at [89, 154] on link "Zvýraznit změny" at bounding box center [139, 153] width 121 height 15
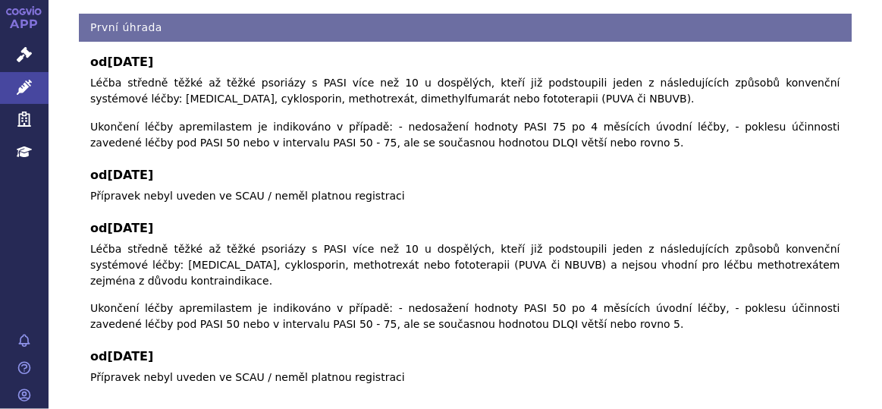
scroll to position [0, 0]
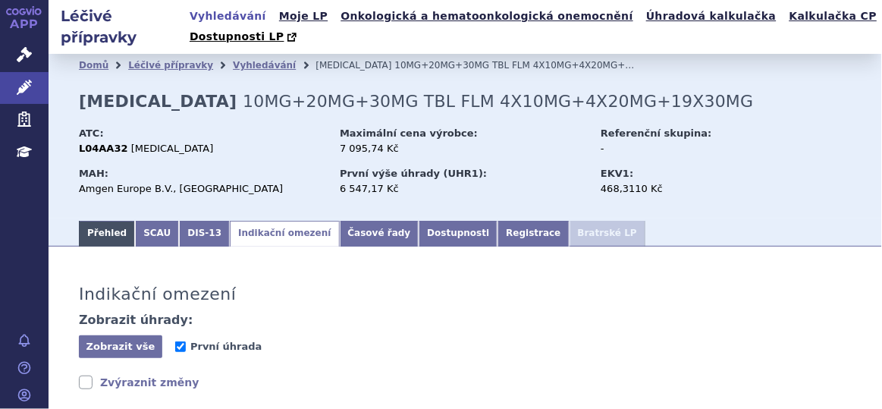
click at [107, 234] on link "Přehled" at bounding box center [107, 234] width 56 height 26
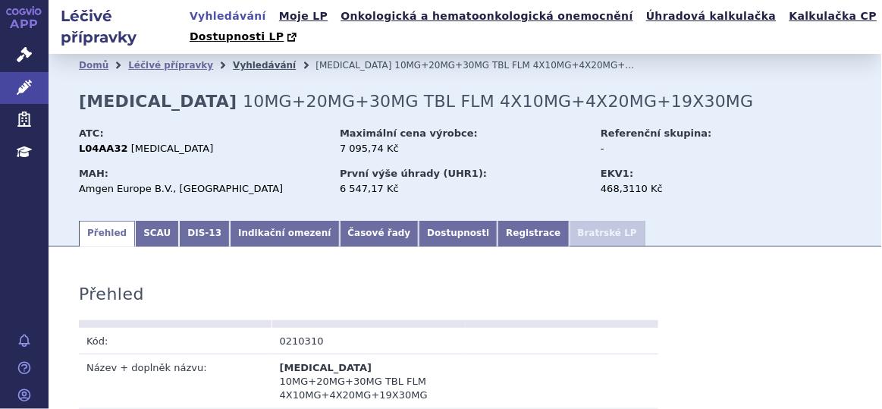
click at [250, 67] on link "Vyhledávání" at bounding box center [264, 65] width 63 height 11
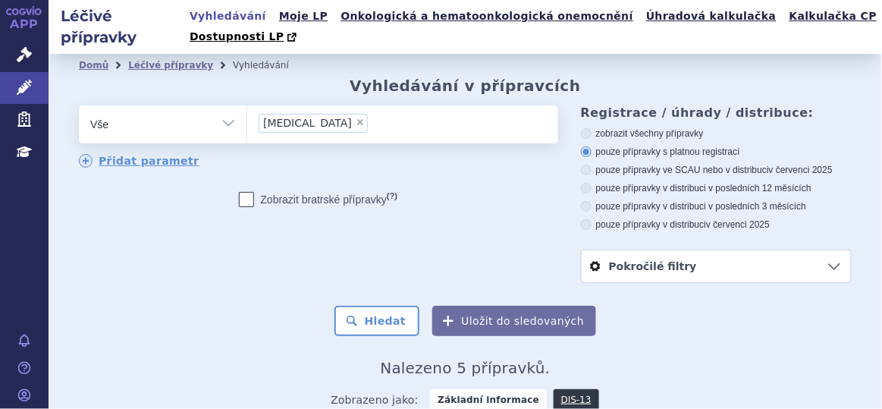
scroll to position [297, 0]
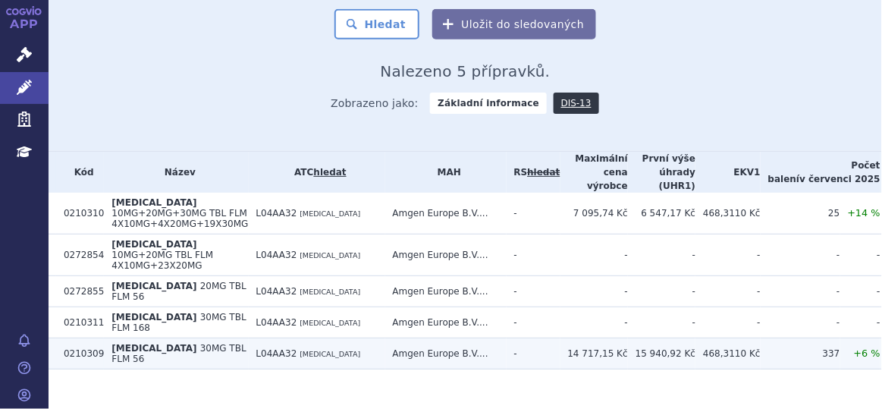
click at [211, 343] on span "30MG TBL FLM 56" at bounding box center [179, 353] width 134 height 21
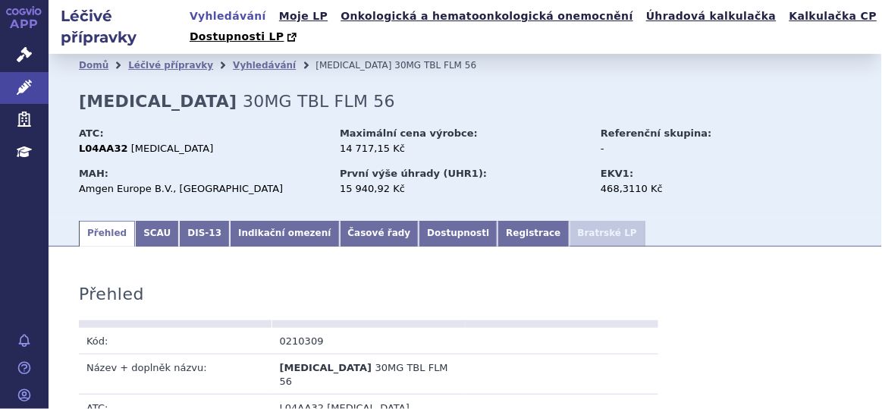
click at [252, 234] on link "Indikační omezení" at bounding box center [284, 234] width 109 height 26
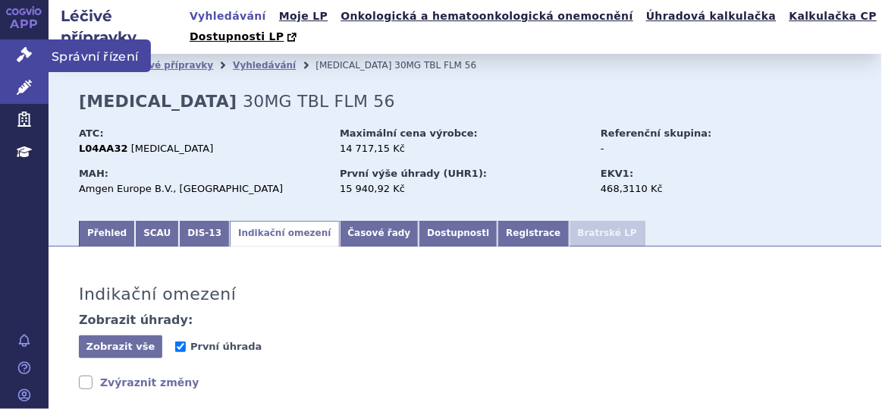
click at [22, 56] on icon at bounding box center [24, 54] width 15 height 15
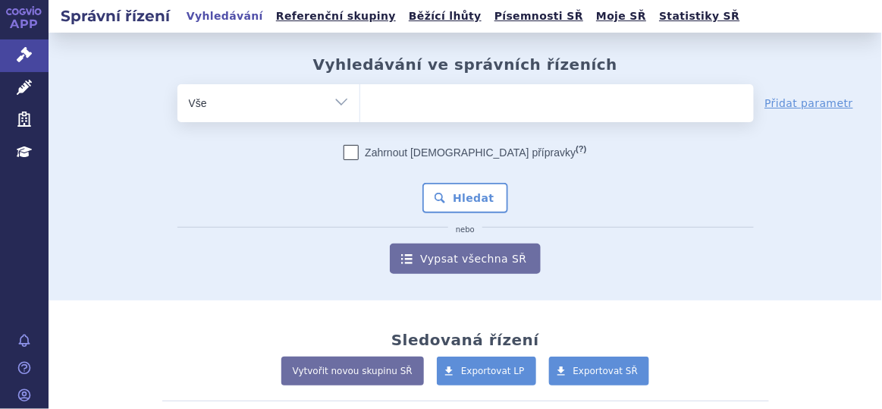
click at [432, 98] on ul at bounding box center [557, 100] width 394 height 32
click at [360, 98] on select at bounding box center [360, 102] width 1 height 38
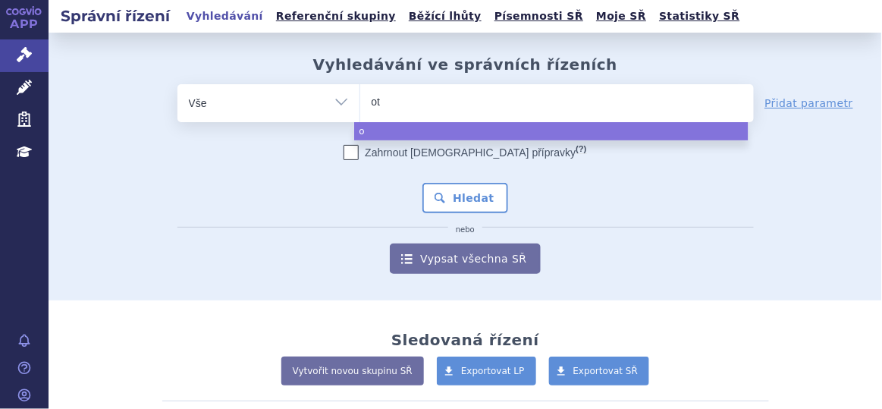
type input "ote"
type input "otez"
type input "[MEDICAL_DATA]"
select select "[MEDICAL_DATA]"
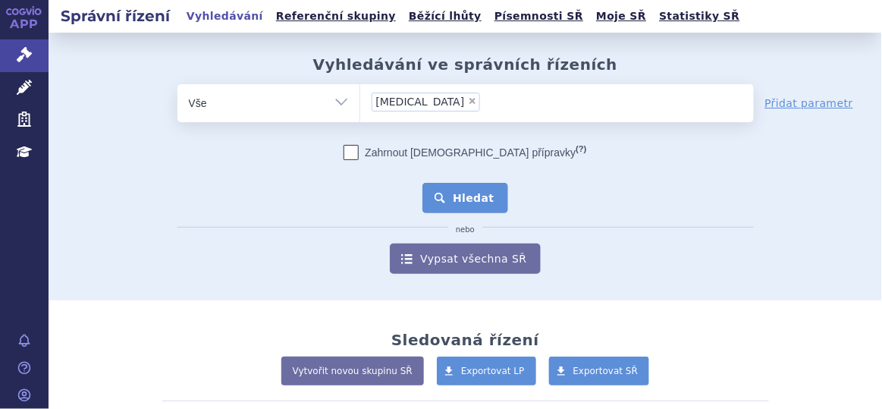
click at [442, 206] on button "Hledat" at bounding box center [466, 198] width 86 height 30
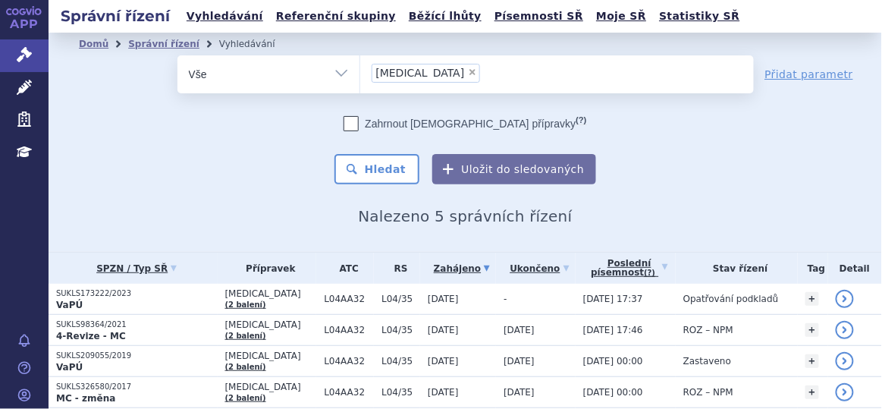
scroll to position [88, 0]
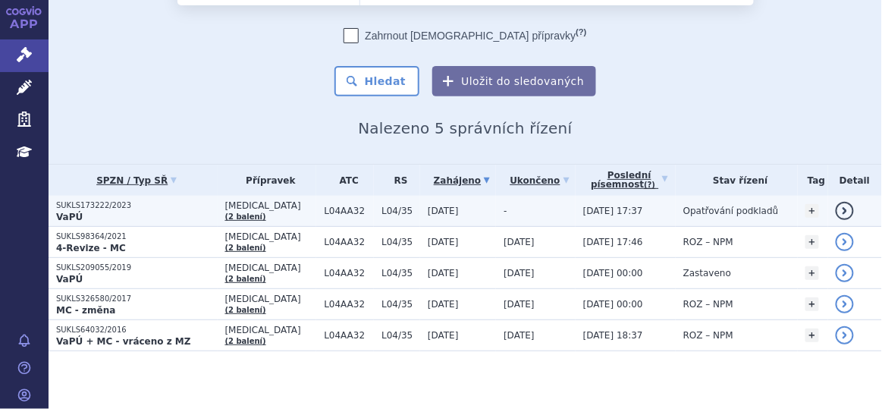
click at [513, 215] on td "-" at bounding box center [536, 211] width 80 height 31
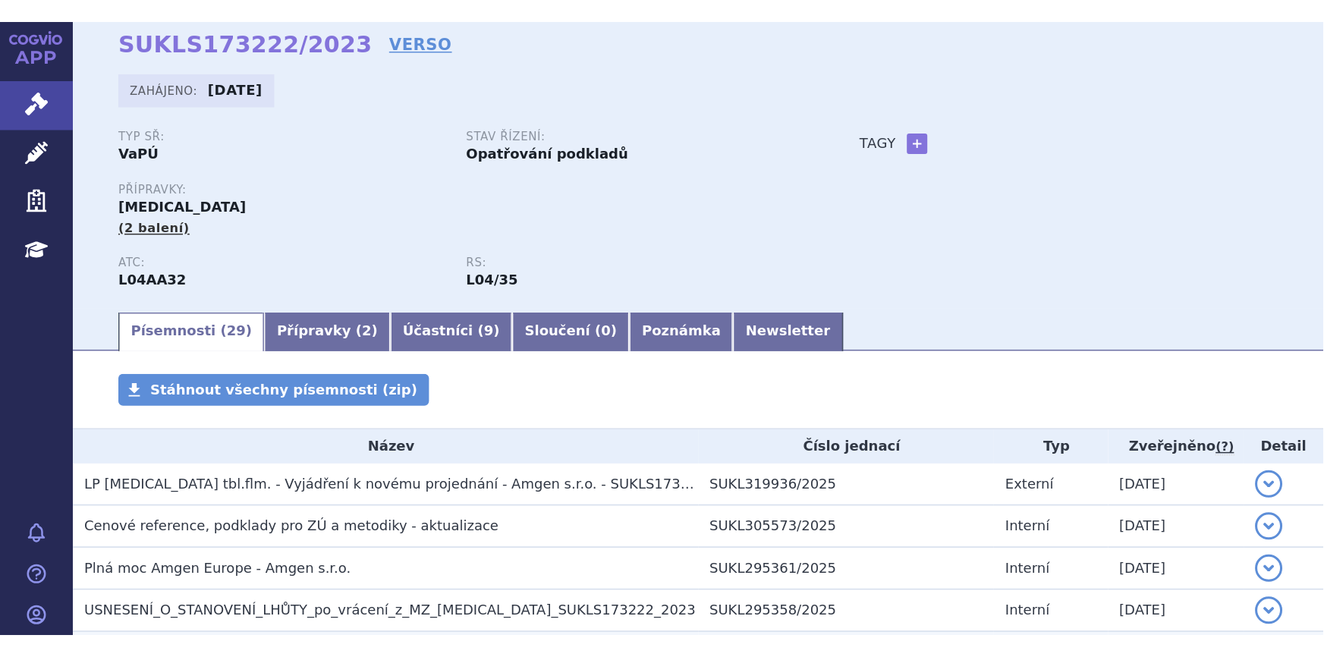
scroll to position [64, 0]
